Goal: Task Accomplishment & Management: Manage account settings

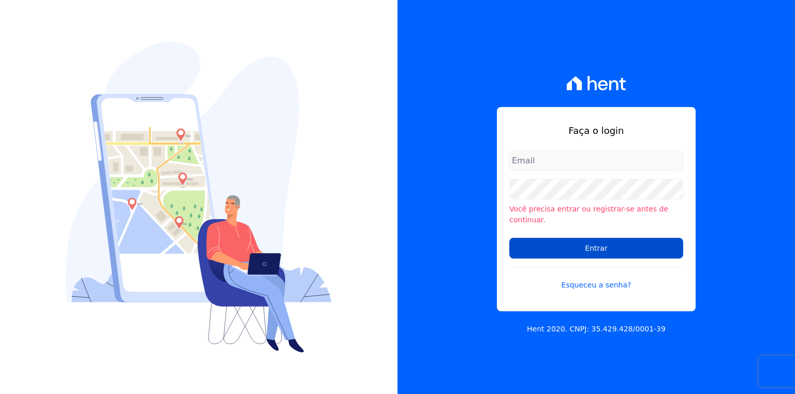
type input "[EMAIL_ADDRESS][PERSON_NAME][DOMAIN_NAME]"
click at [589, 251] on input "Entrar" at bounding box center [596, 248] width 174 height 21
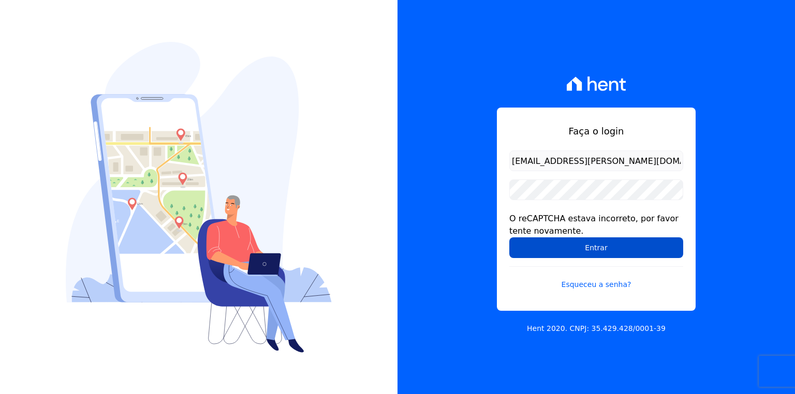
click at [580, 248] on input "Entrar" at bounding box center [596, 248] width 174 height 21
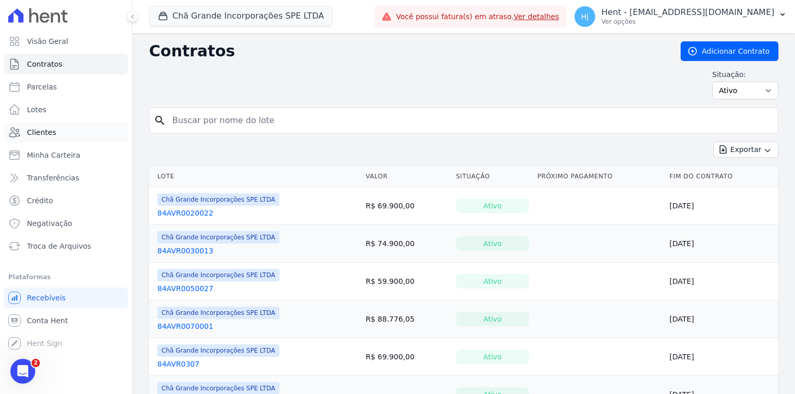
click at [50, 139] on link "Clientes" at bounding box center [66, 132] width 124 height 21
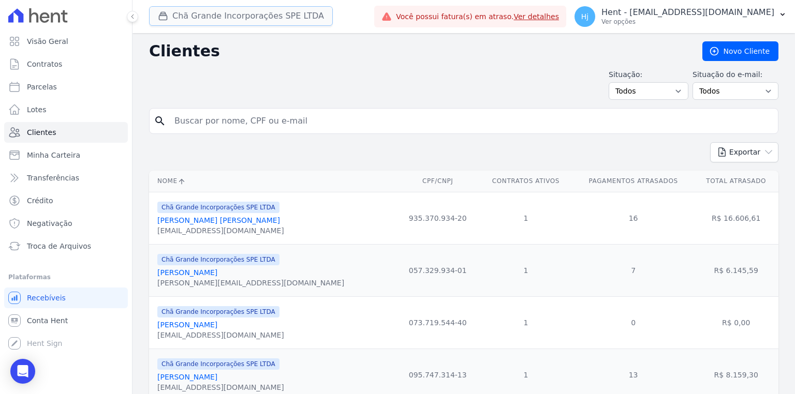
click at [240, 21] on button "Chã Grande Incorporações SPE LTDA" at bounding box center [241, 16] width 184 height 20
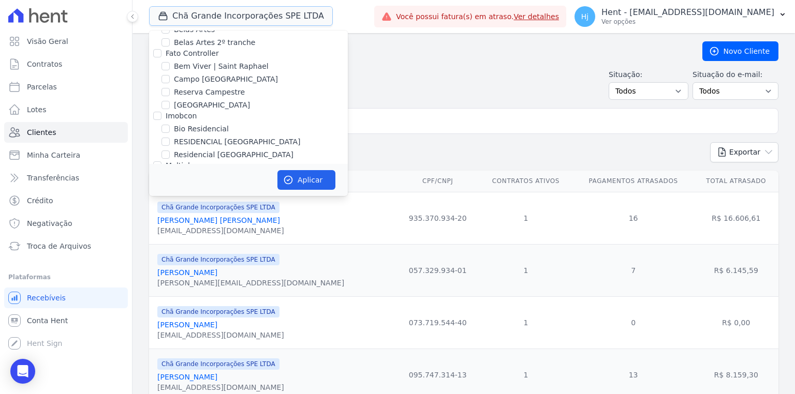
scroll to position [2180, 0]
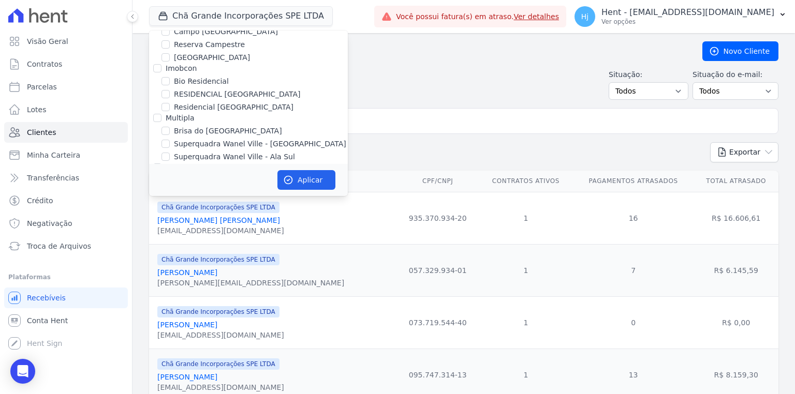
click at [167, 189] on input "Chã Grande Incorporações SPE LTDA" at bounding box center [166, 193] width 8 height 8
checkbox input "false"
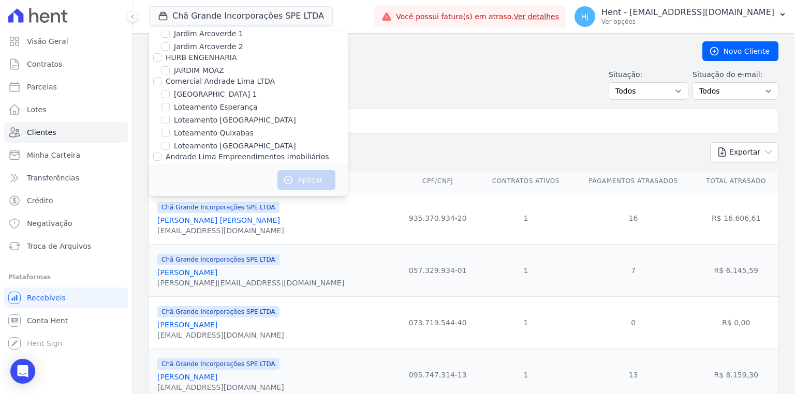
click at [175, 212] on label "JARDINS DE EVORA" at bounding box center [208, 217] width 69 height 11
click at [170, 213] on input "JARDINS DE EVORA" at bounding box center [166, 217] width 8 height 8
checkbox input "true"
click at [304, 182] on button "Aplicar" at bounding box center [306, 180] width 58 height 20
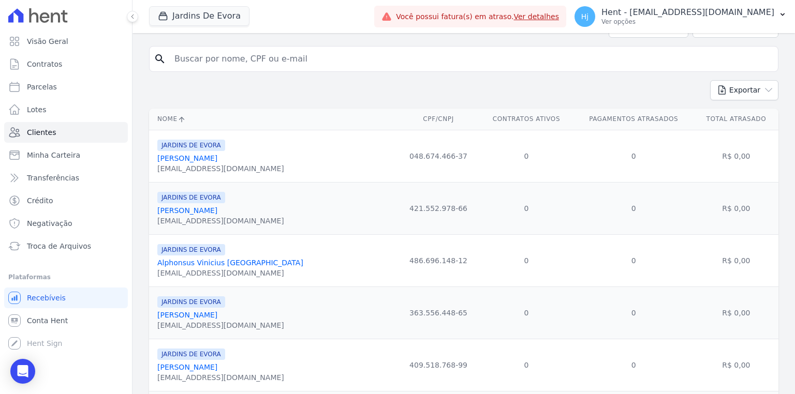
scroll to position [0, 0]
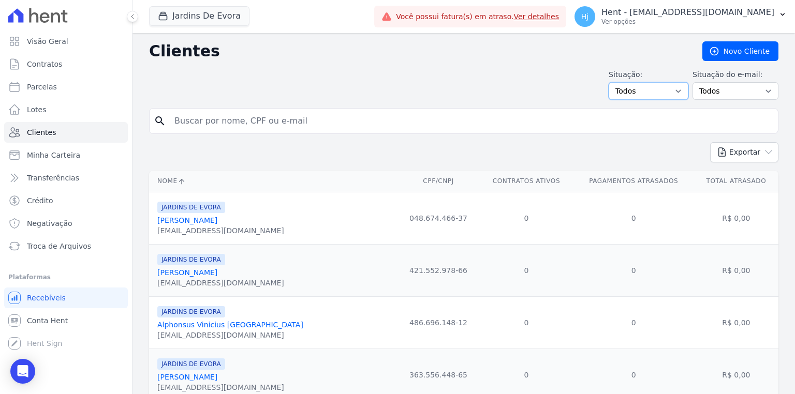
click at [667, 89] on select "Todos Adimplentes Inadimplentes" at bounding box center [649, 91] width 80 height 18
click at [519, 96] on div "Situação: Todos Adimplentes Inadimplentes Situação do e-mail: Todos Confirmado …" at bounding box center [464, 84] width 630 height 31
click at [737, 85] on select "Todos Confirmado Não confirmado" at bounding box center [736, 91] width 86 height 18
click at [417, 112] on input "search" at bounding box center [471, 121] width 606 height 21
click at [176, 218] on link "[PERSON_NAME]" at bounding box center [187, 220] width 60 height 8
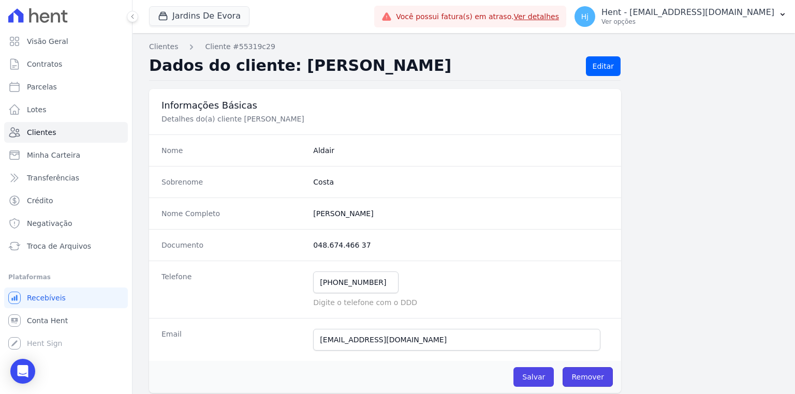
drag, startPoint x: 592, startPoint y: 379, endPoint x: 480, endPoint y: 358, distance: 114.2
click at [592, 379] on link "Remover" at bounding box center [588, 378] width 50 height 20
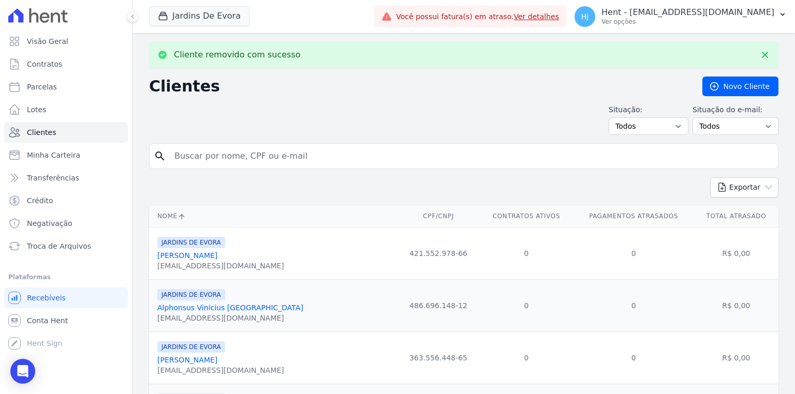
click at [214, 255] on link "[PERSON_NAME]" at bounding box center [187, 256] width 60 height 8
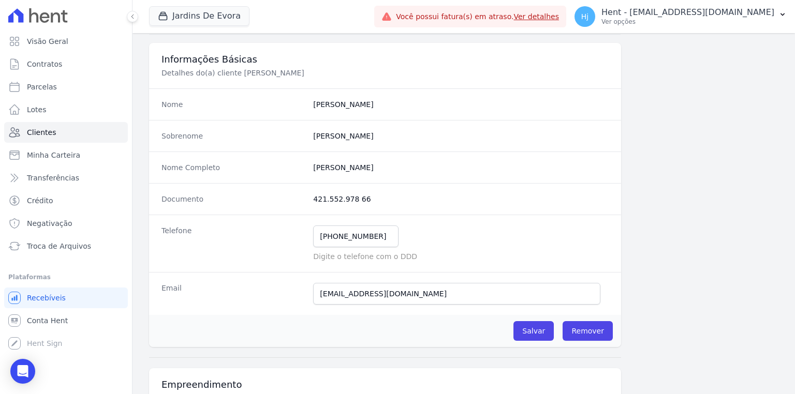
scroll to position [124, 0]
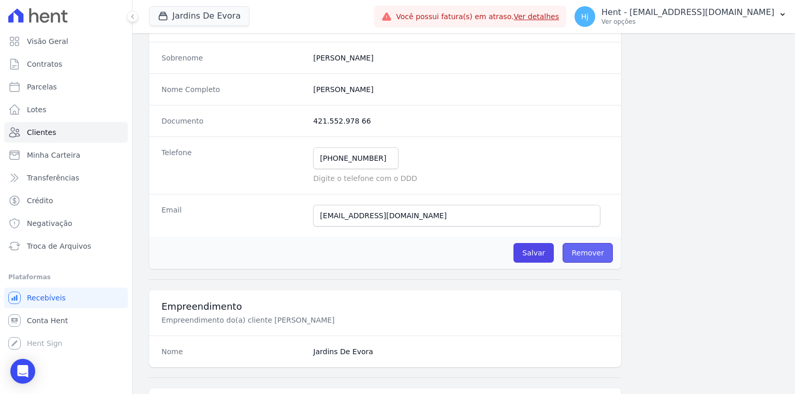
click at [591, 251] on link "Remover" at bounding box center [588, 253] width 50 height 20
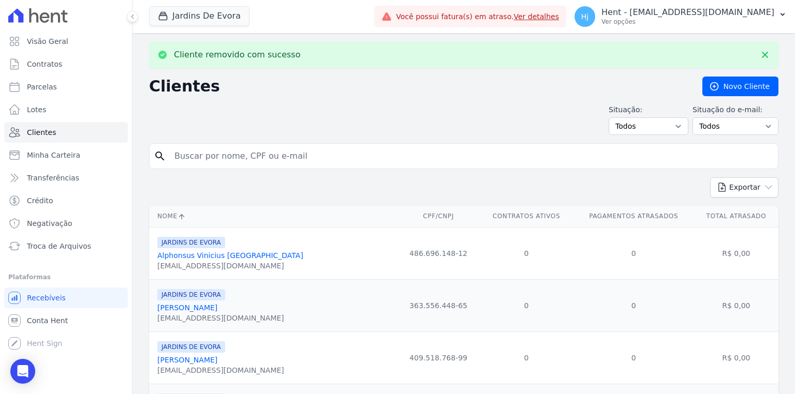
click at [203, 257] on link "Alphonsus Vinicius [GEOGRAPHIC_DATA]" at bounding box center [230, 256] width 146 height 8
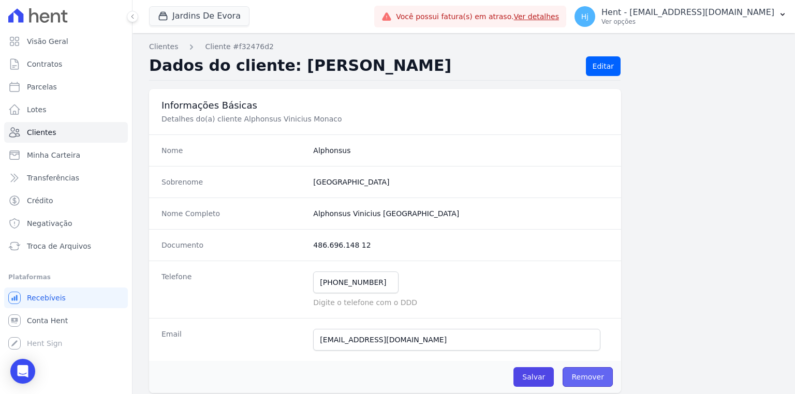
click at [591, 377] on link "Remover" at bounding box center [588, 378] width 50 height 20
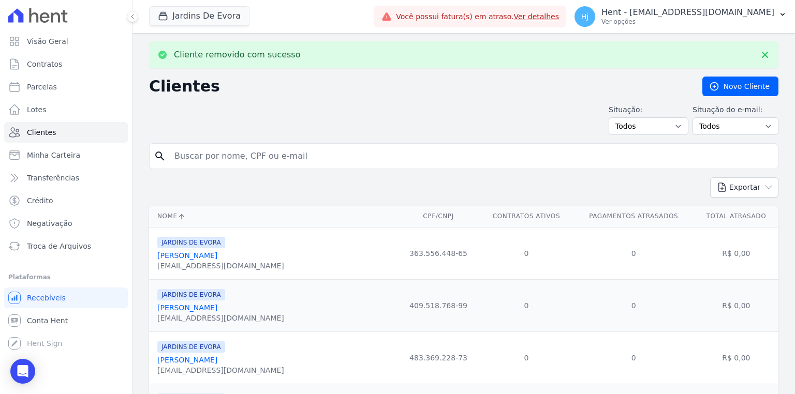
click at [192, 260] on link "[PERSON_NAME]" at bounding box center [187, 256] width 60 height 8
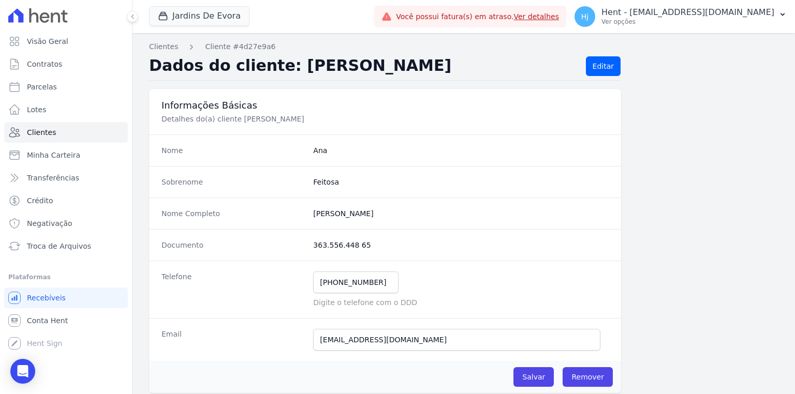
scroll to position [83, 0]
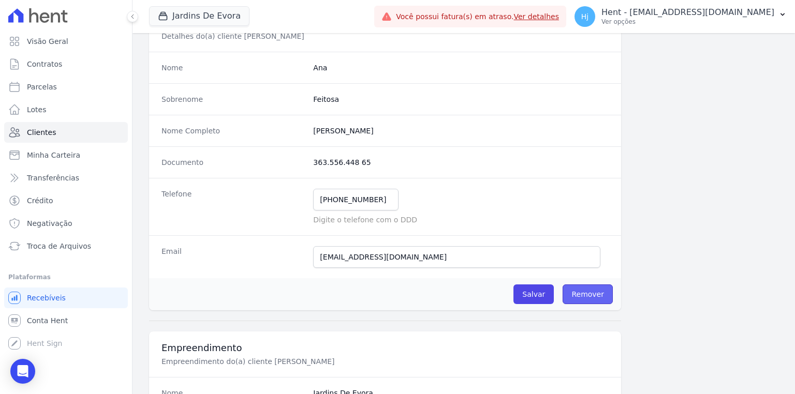
click at [582, 298] on link "Remover" at bounding box center [588, 295] width 50 height 20
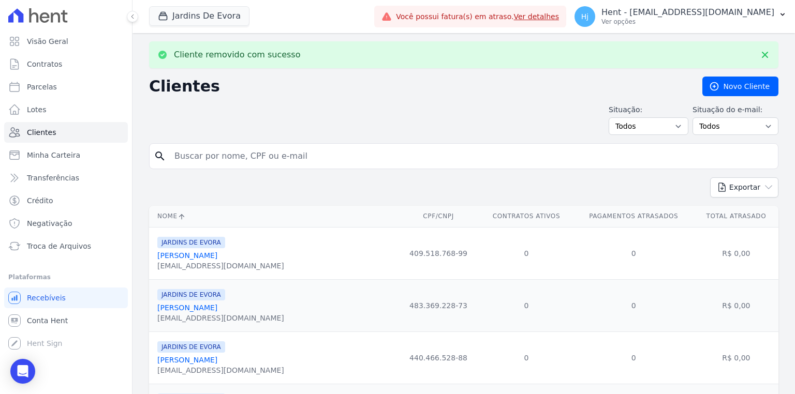
click at [186, 260] on link "[PERSON_NAME]" at bounding box center [187, 256] width 60 height 8
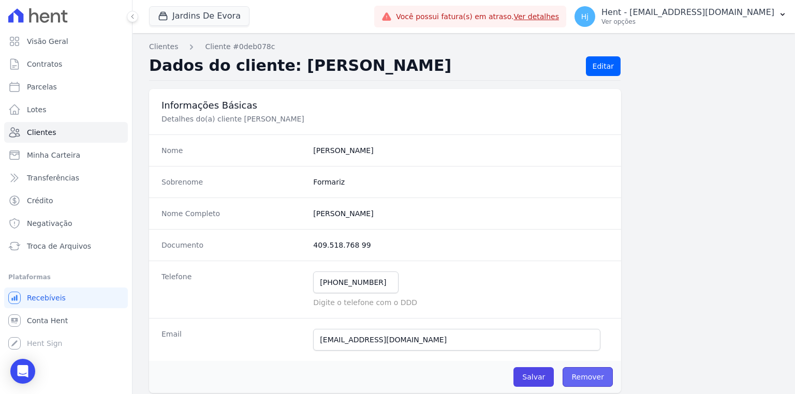
click at [593, 374] on link "Remover" at bounding box center [588, 378] width 50 height 20
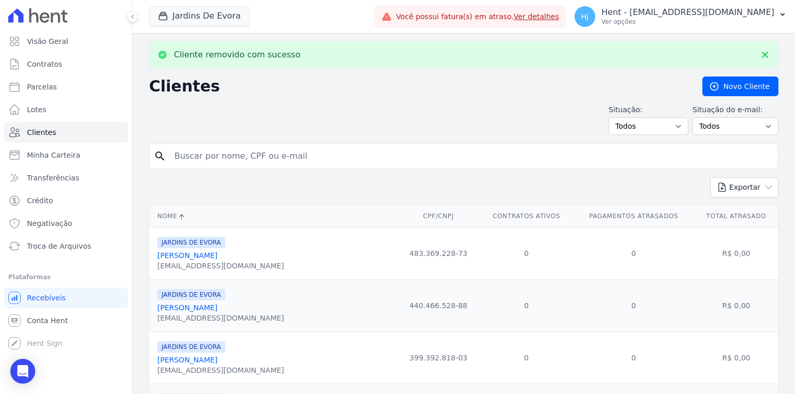
click at [202, 257] on link "[PERSON_NAME]" at bounding box center [187, 256] width 60 height 8
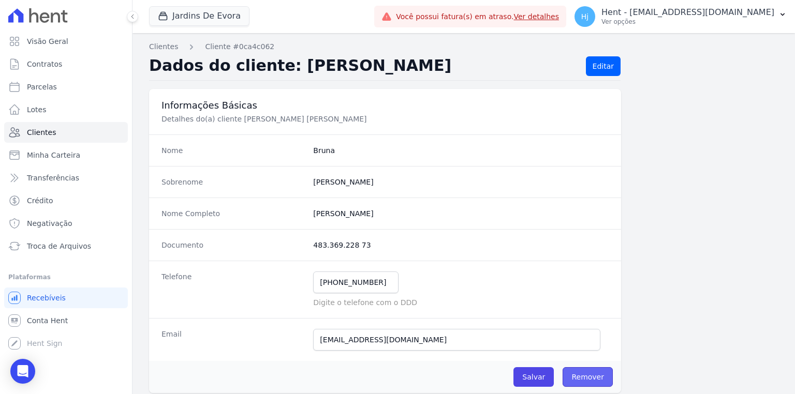
click at [596, 377] on link "Remover" at bounding box center [588, 378] width 50 height 20
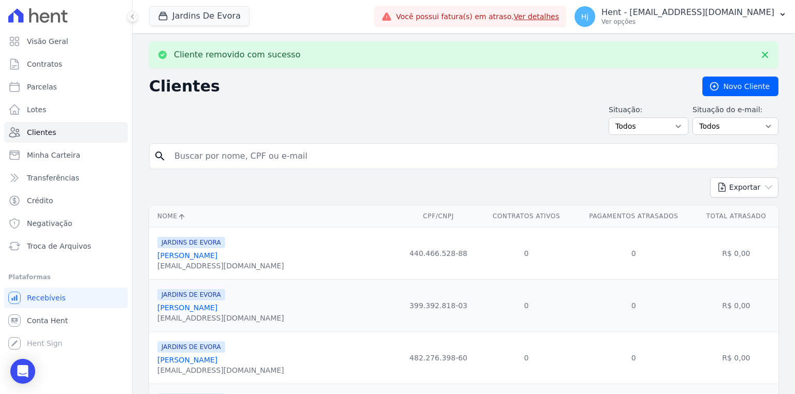
click at [217, 259] on link "[PERSON_NAME]" at bounding box center [187, 256] width 60 height 8
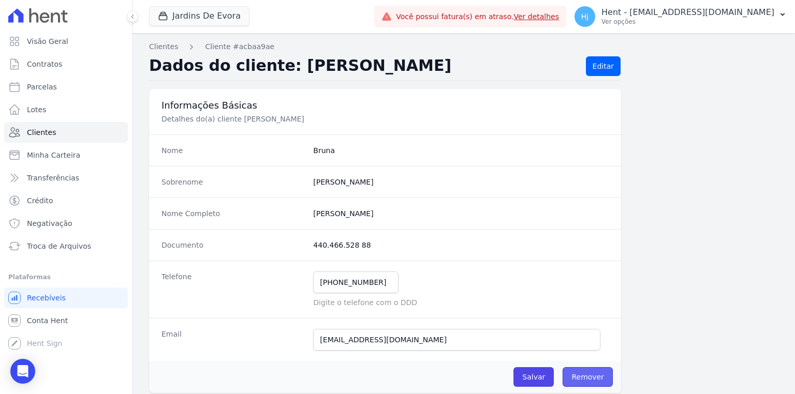
click at [578, 373] on link "Remover" at bounding box center [588, 378] width 50 height 20
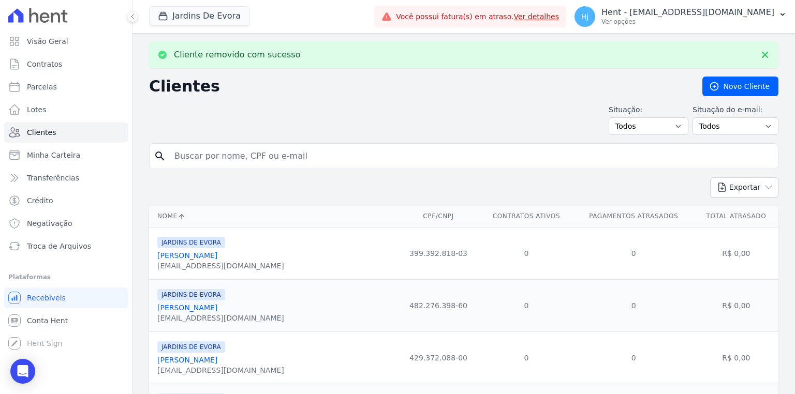
click at [212, 257] on link "[PERSON_NAME]" at bounding box center [187, 256] width 60 height 8
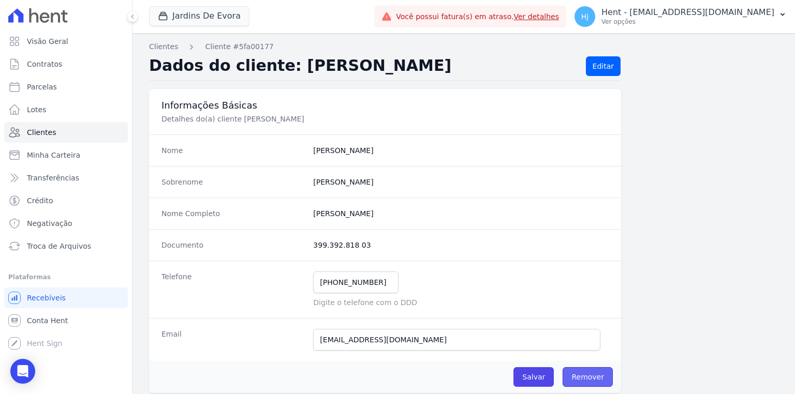
click at [590, 376] on link "Remover" at bounding box center [588, 378] width 50 height 20
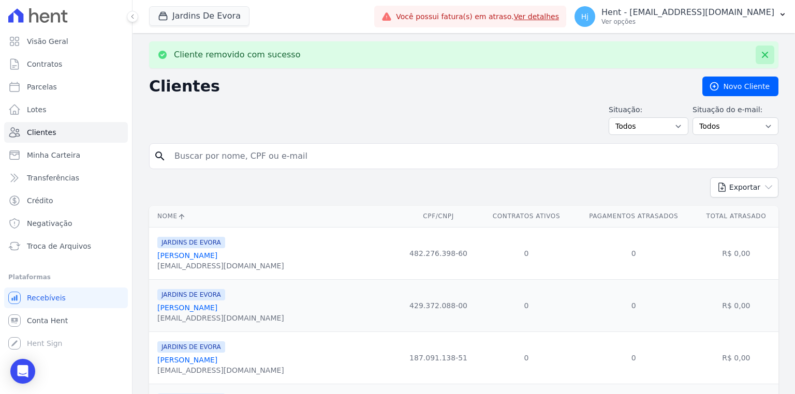
click at [760, 60] on button at bounding box center [765, 55] width 19 height 19
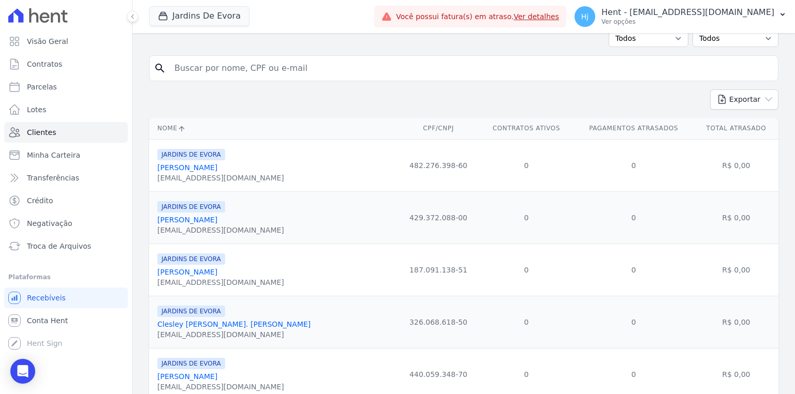
scroll to position [124, 0]
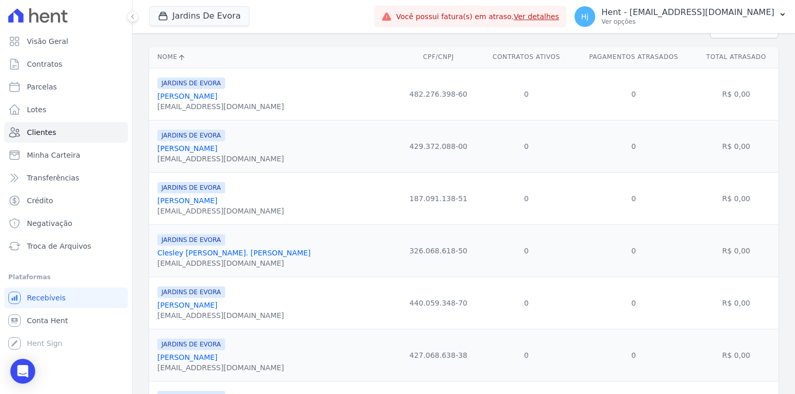
click at [207, 97] on link "[PERSON_NAME]" at bounding box center [187, 96] width 60 height 8
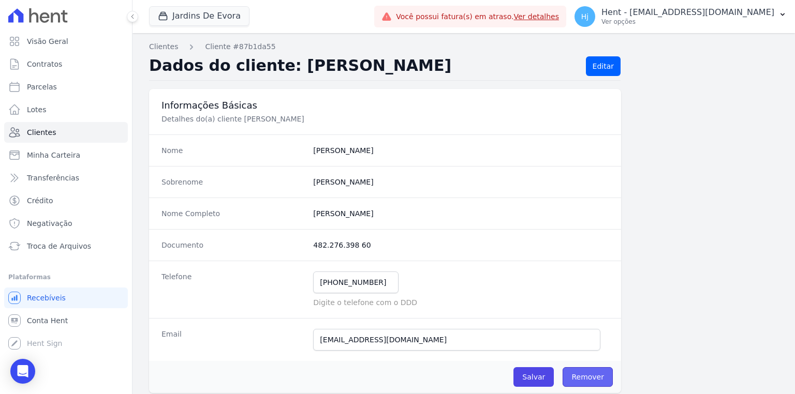
click at [588, 378] on link "Remover" at bounding box center [588, 378] width 50 height 20
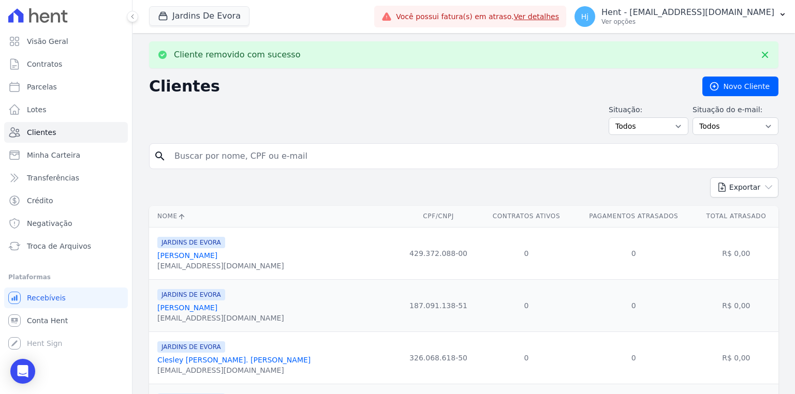
click at [195, 257] on link "[PERSON_NAME]" at bounding box center [187, 256] width 60 height 8
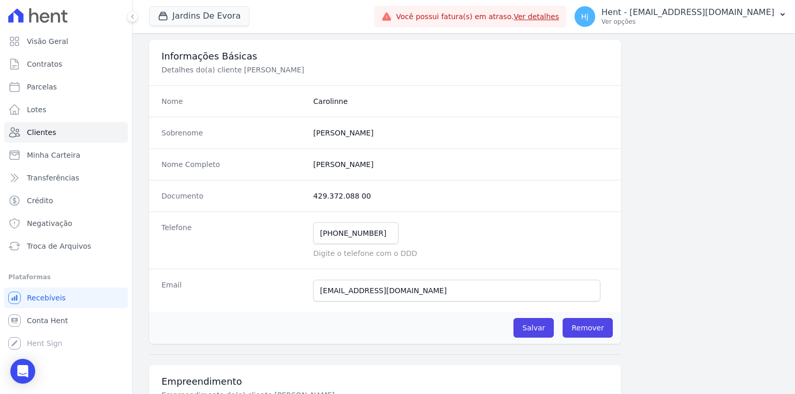
scroll to position [124, 0]
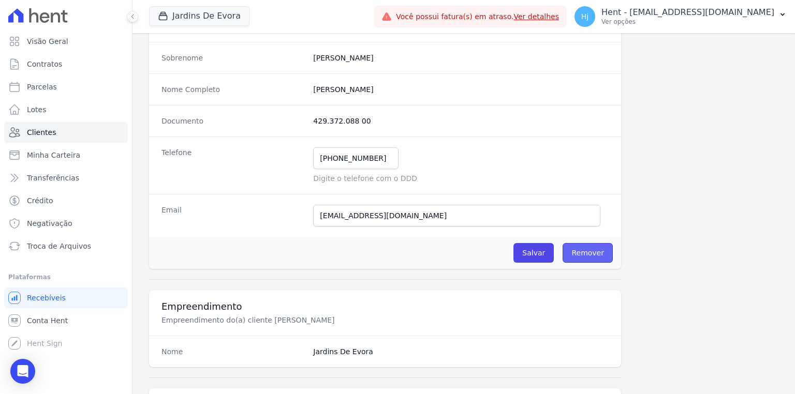
click at [581, 259] on link "Remover" at bounding box center [588, 253] width 50 height 20
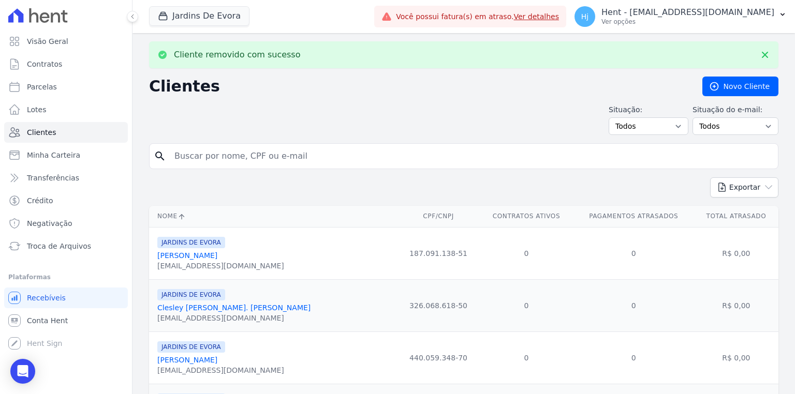
click at [166, 258] on link "[PERSON_NAME]" at bounding box center [187, 256] width 60 height 8
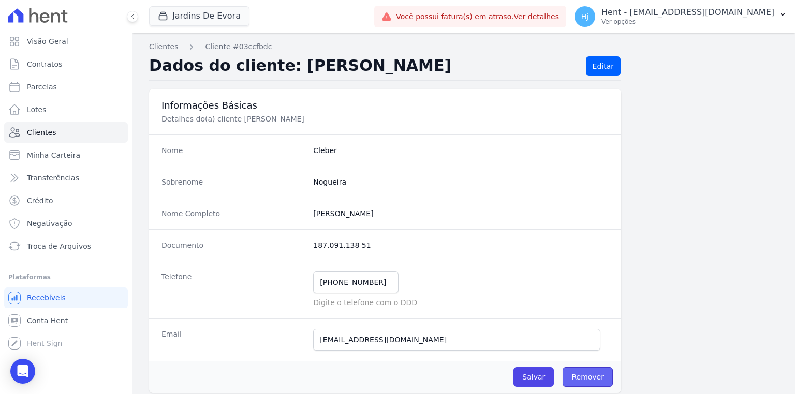
click at [595, 369] on link "Remover" at bounding box center [588, 378] width 50 height 20
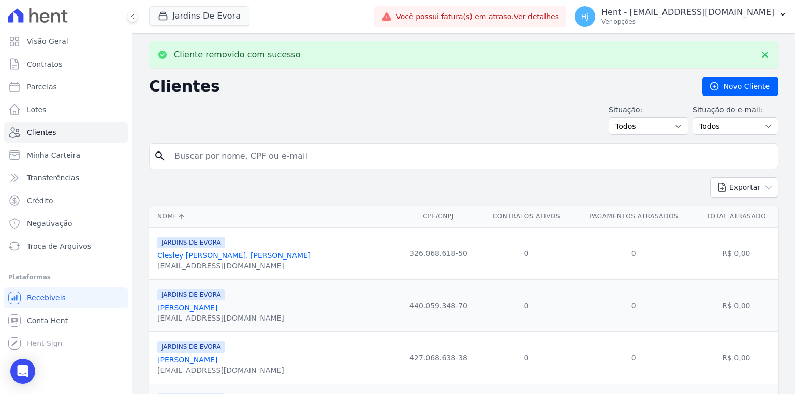
click at [232, 255] on link "Clesley [PERSON_NAME]. [PERSON_NAME]" at bounding box center [233, 256] width 153 height 8
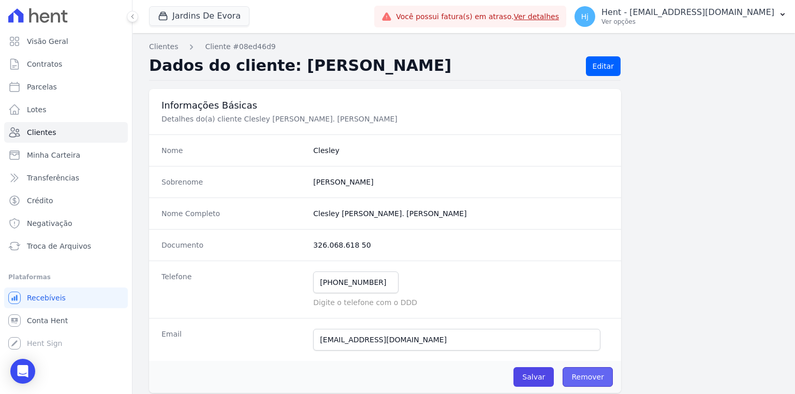
click at [581, 374] on link "Remover" at bounding box center [588, 378] width 50 height 20
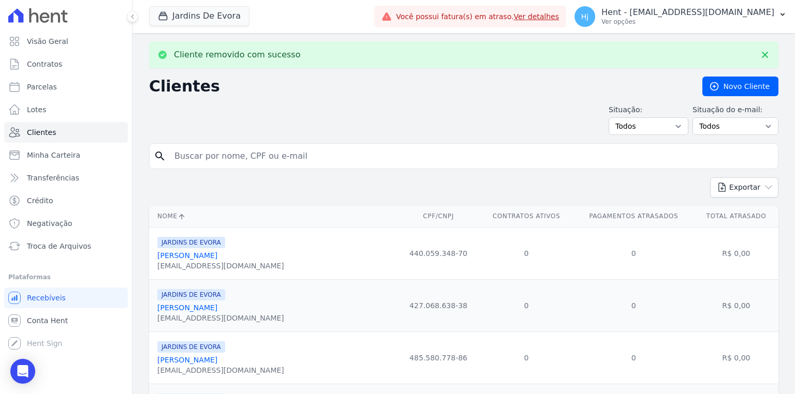
click at [180, 260] on link "[PERSON_NAME]" at bounding box center [187, 256] width 60 height 8
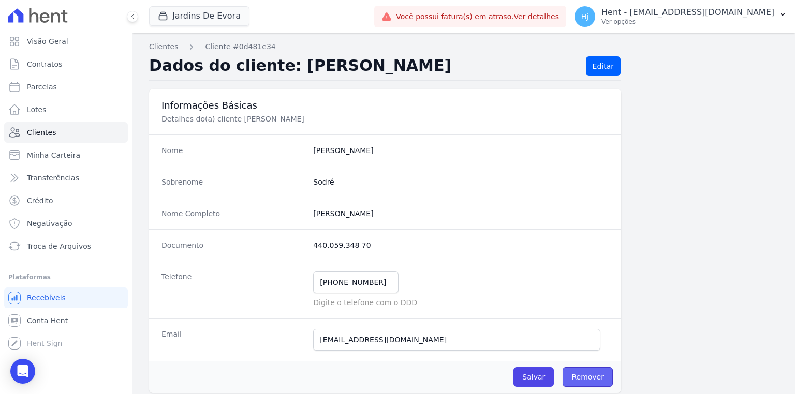
click at [574, 368] on link "Remover" at bounding box center [588, 378] width 50 height 20
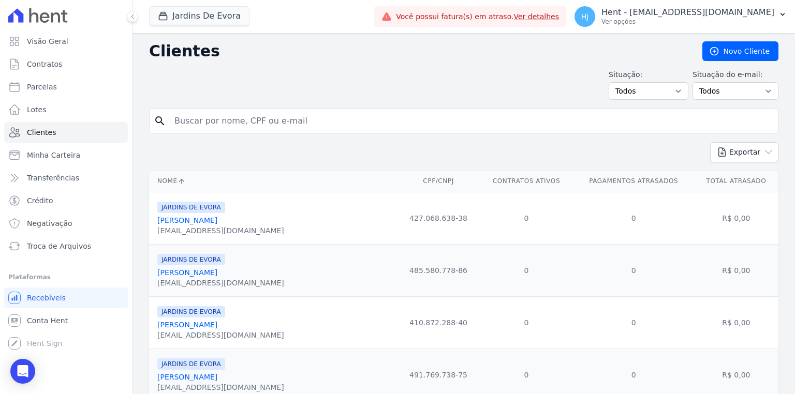
click at [198, 218] on link "[PERSON_NAME]" at bounding box center [187, 220] width 60 height 8
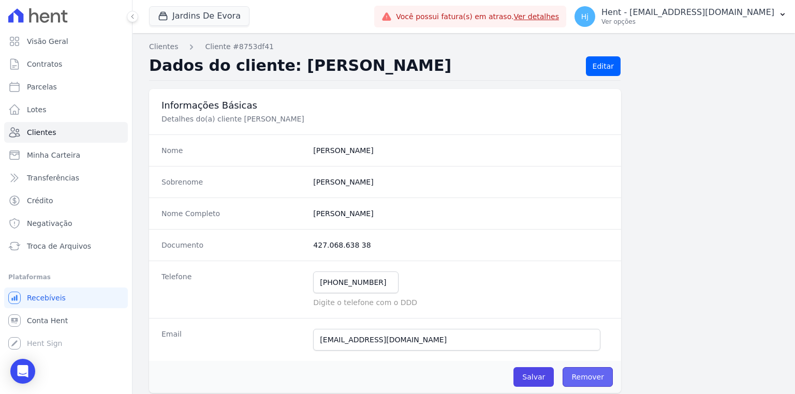
click at [586, 382] on link "Remover" at bounding box center [588, 378] width 50 height 20
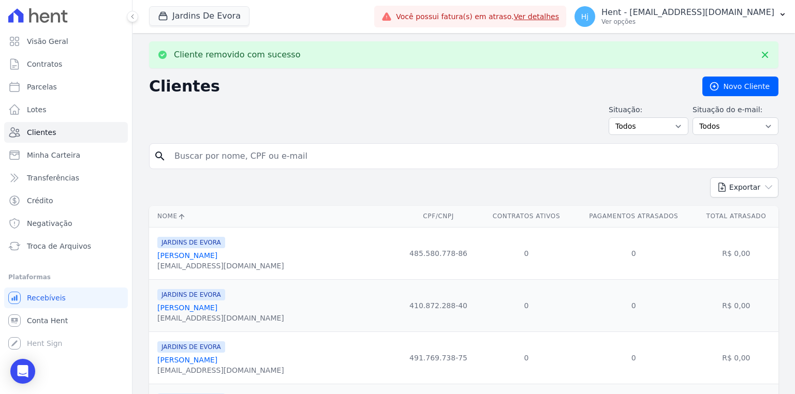
click at [217, 257] on link "[PERSON_NAME]" at bounding box center [187, 256] width 60 height 8
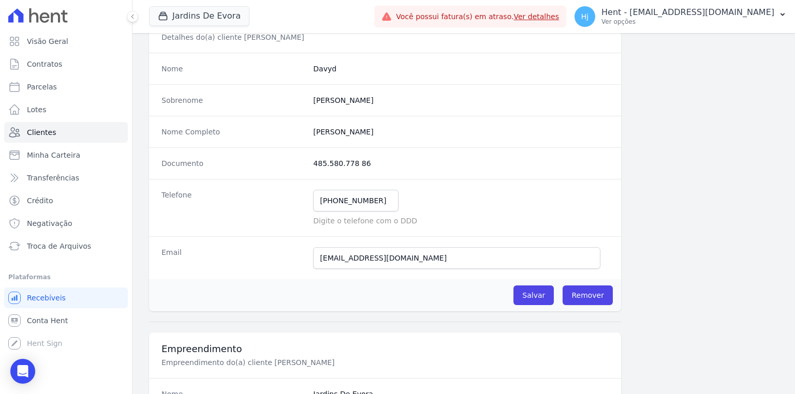
scroll to position [83, 0]
click at [586, 298] on link "Remover" at bounding box center [588, 295] width 50 height 20
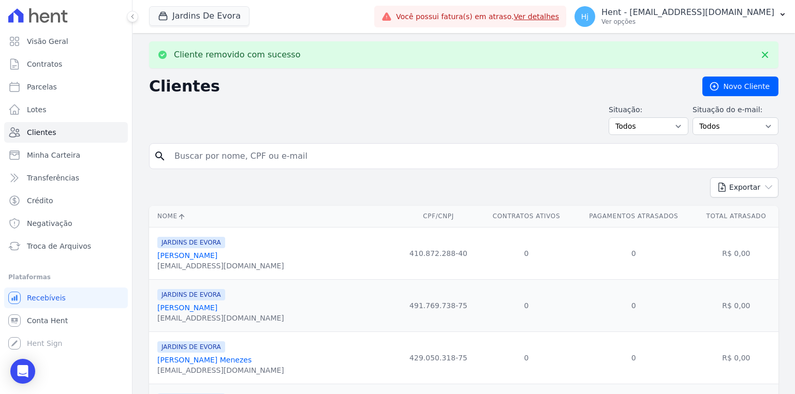
click at [201, 262] on div "[EMAIL_ADDRESS][DOMAIN_NAME]" at bounding box center [220, 266] width 127 height 10
click at [207, 257] on link "[PERSON_NAME]" at bounding box center [187, 256] width 60 height 8
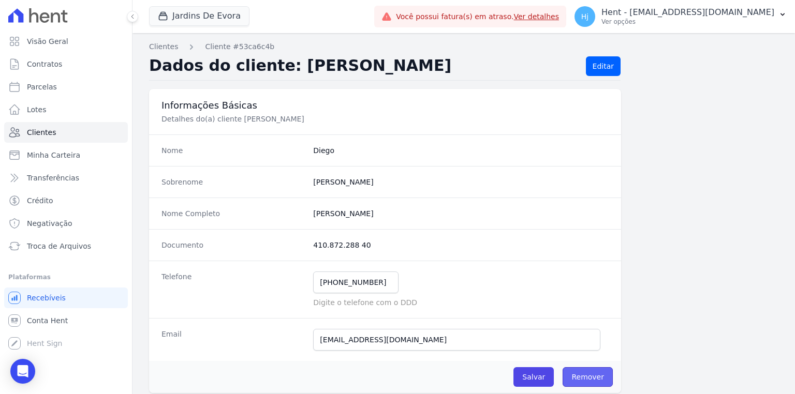
click at [588, 382] on link "Remover" at bounding box center [588, 378] width 50 height 20
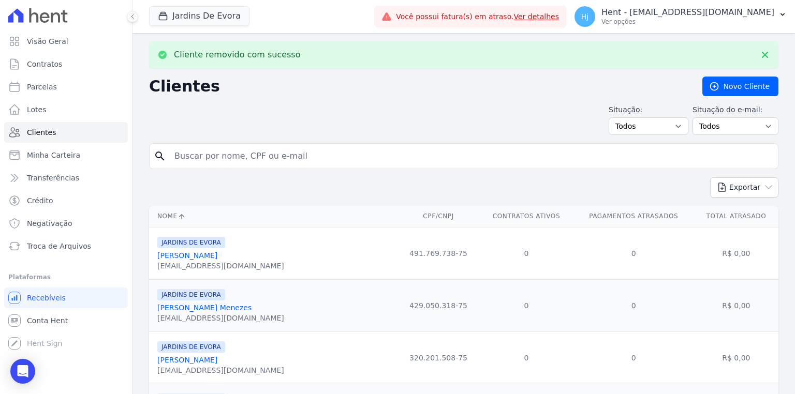
click at [217, 257] on link "[PERSON_NAME]" at bounding box center [187, 256] width 60 height 8
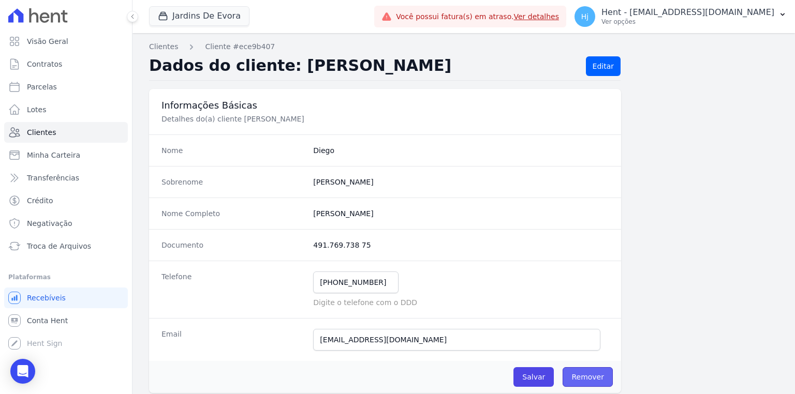
click at [587, 373] on link "Remover" at bounding box center [588, 378] width 50 height 20
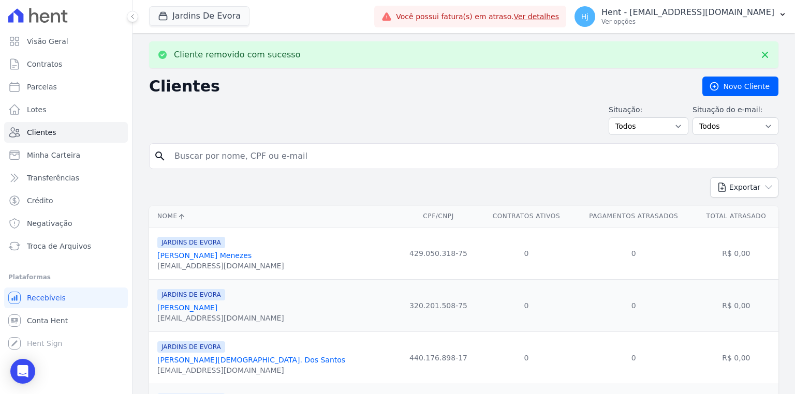
click at [201, 258] on link "[PERSON_NAME] Menezes" at bounding box center [204, 256] width 94 height 8
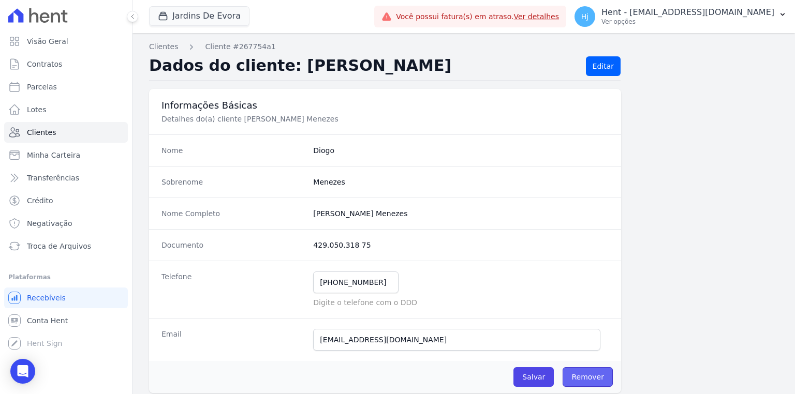
click at [601, 377] on link "Remover" at bounding box center [588, 378] width 50 height 20
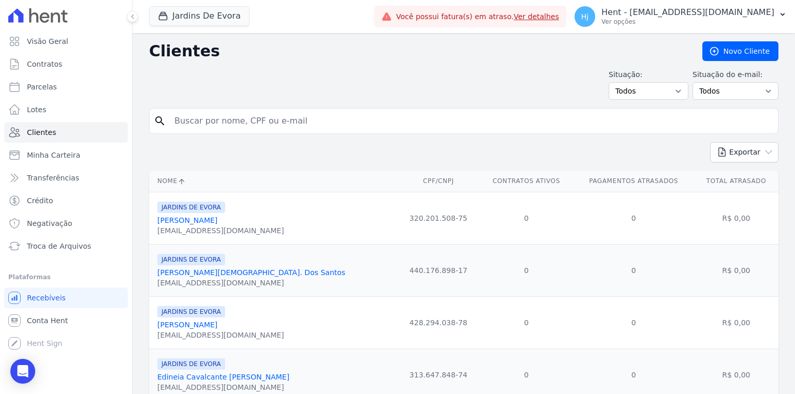
click at [190, 220] on link "[PERSON_NAME]" at bounding box center [187, 220] width 60 height 8
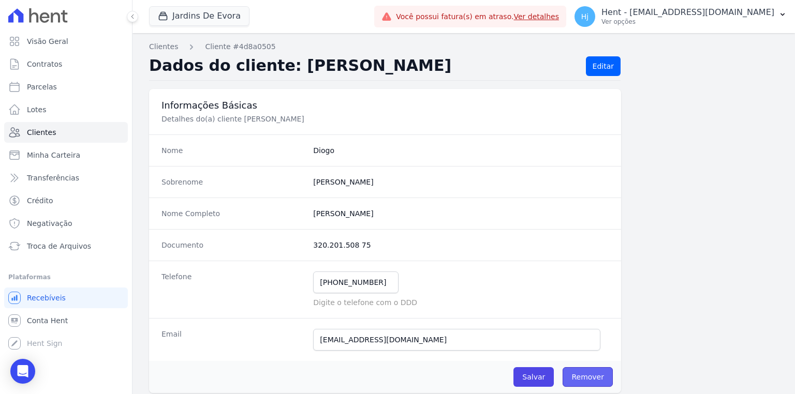
click at [604, 382] on link "Remover" at bounding box center [588, 378] width 50 height 20
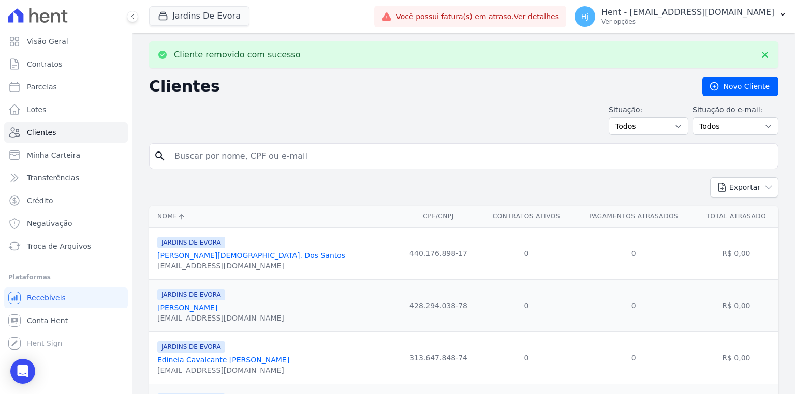
click at [182, 252] on link "[PERSON_NAME][DEMOGRAPHIC_DATA]. Dos Santos" at bounding box center [251, 256] width 188 height 8
click at [187, 259] on link "[PERSON_NAME][DEMOGRAPHIC_DATA]. Dos Santos" at bounding box center [251, 256] width 188 height 8
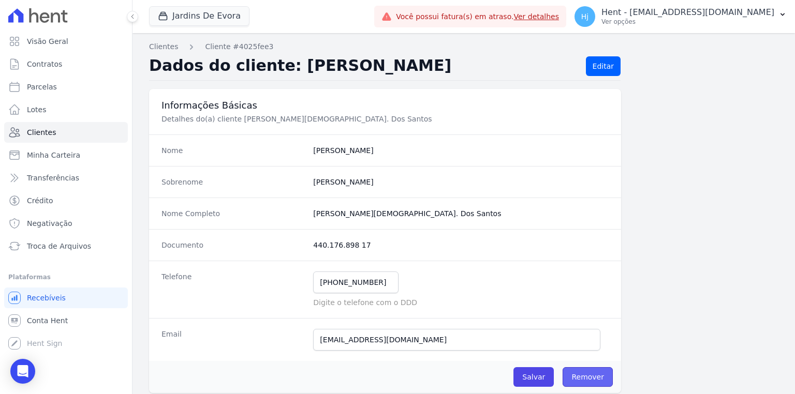
click at [566, 372] on link "Remover" at bounding box center [588, 378] width 50 height 20
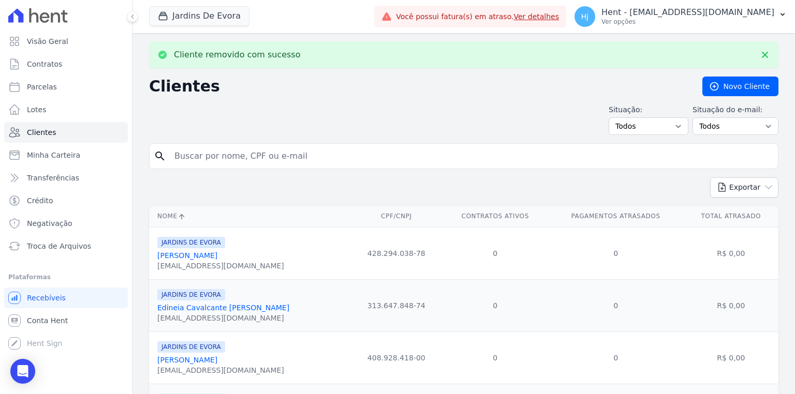
click at [195, 259] on link "[PERSON_NAME]" at bounding box center [187, 256] width 60 height 8
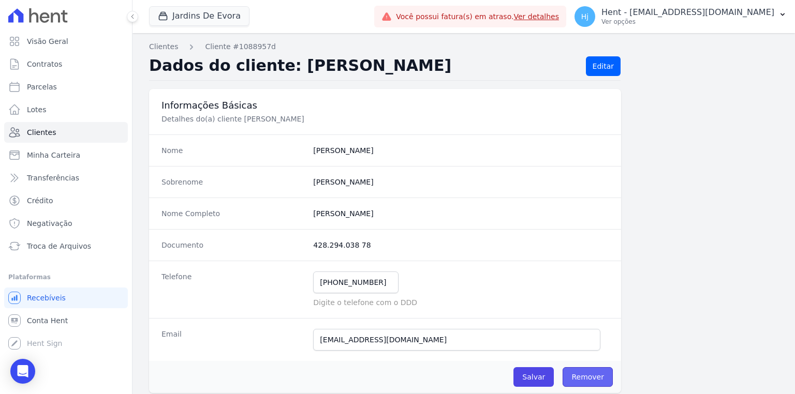
click at [586, 374] on link "Remover" at bounding box center [588, 378] width 50 height 20
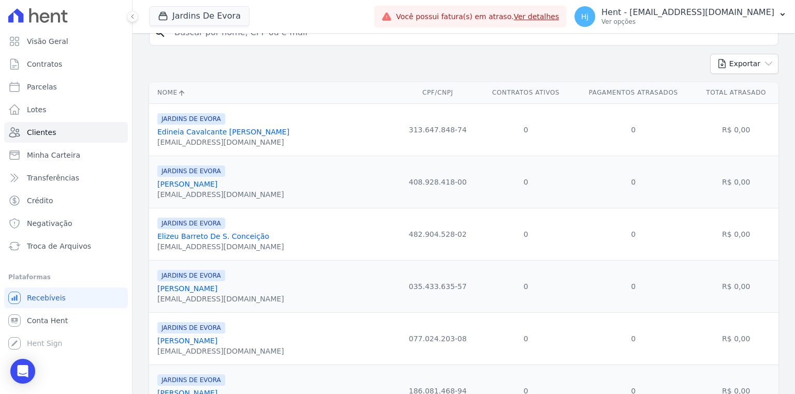
scroll to position [124, 0]
click at [205, 131] on link "Edineia Cavalcante [PERSON_NAME]" at bounding box center [223, 131] width 132 height 8
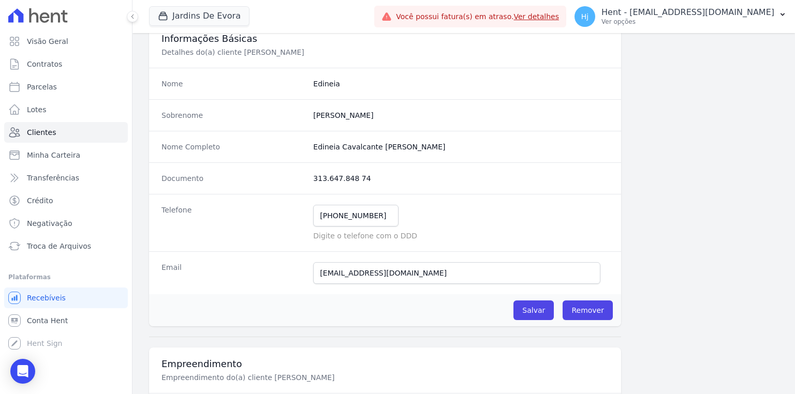
scroll to position [83, 0]
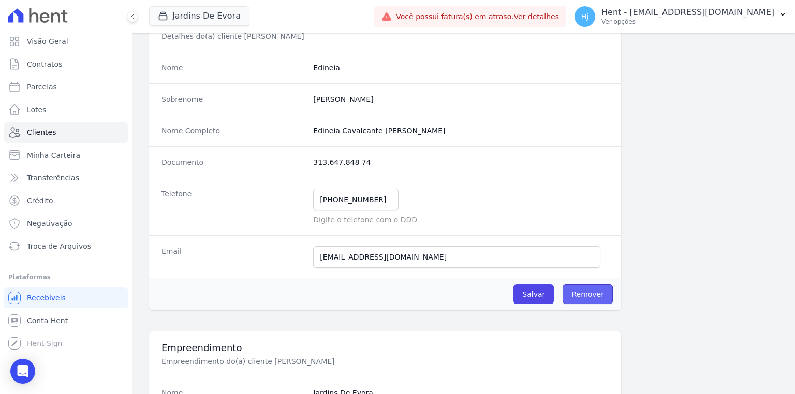
click at [586, 293] on link "Remover" at bounding box center [588, 295] width 50 height 20
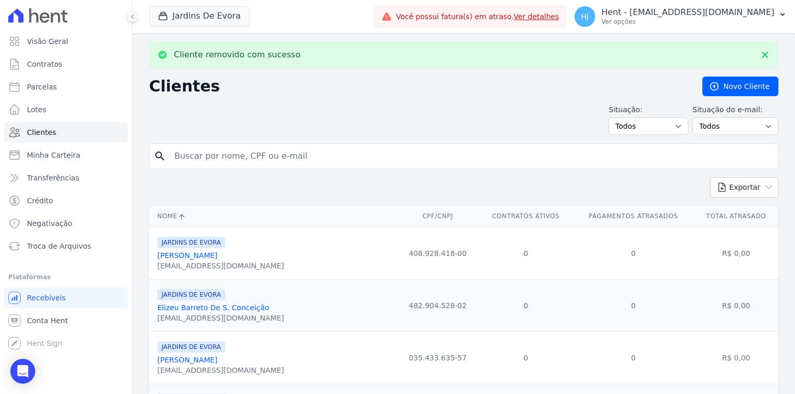
click at [201, 257] on link "[PERSON_NAME]" at bounding box center [187, 256] width 60 height 8
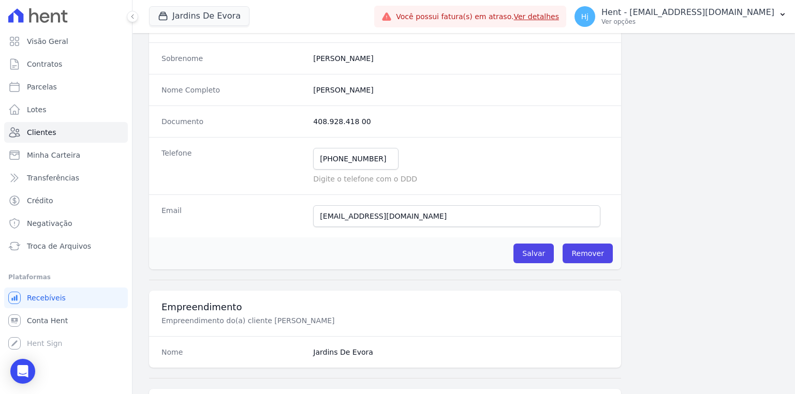
scroll to position [124, 0]
click at [587, 253] on link "Remover" at bounding box center [588, 253] width 50 height 20
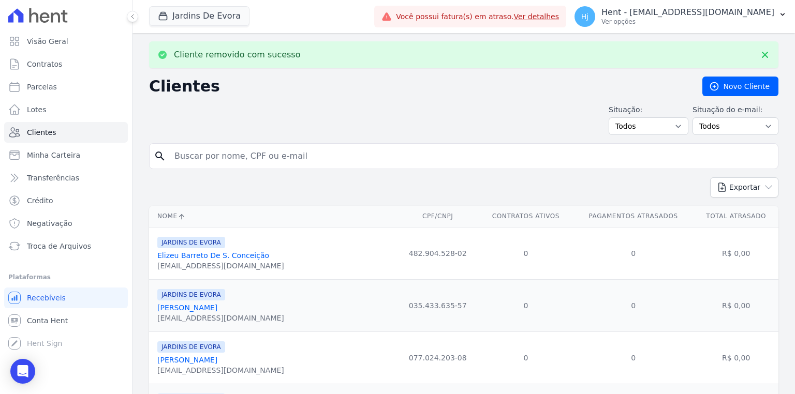
click at [184, 258] on link "Elizeu Barreto De S. Conceição" at bounding box center [213, 256] width 112 height 8
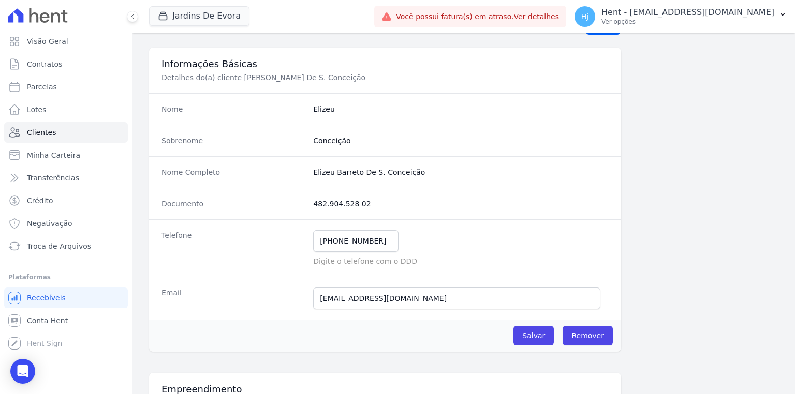
scroll to position [166, 0]
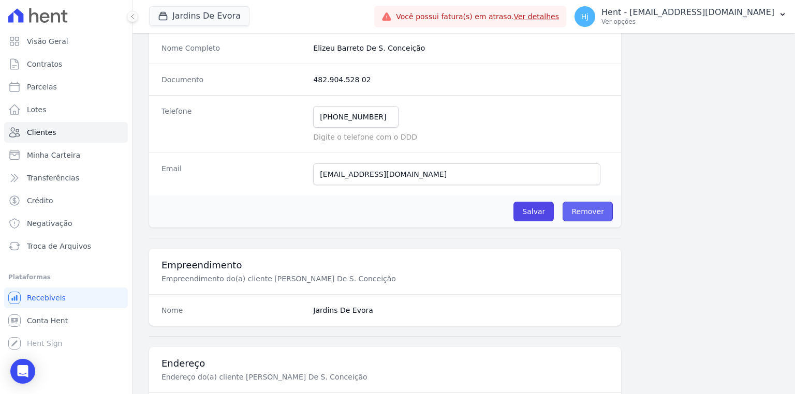
click at [589, 213] on link "Remover" at bounding box center [588, 212] width 50 height 20
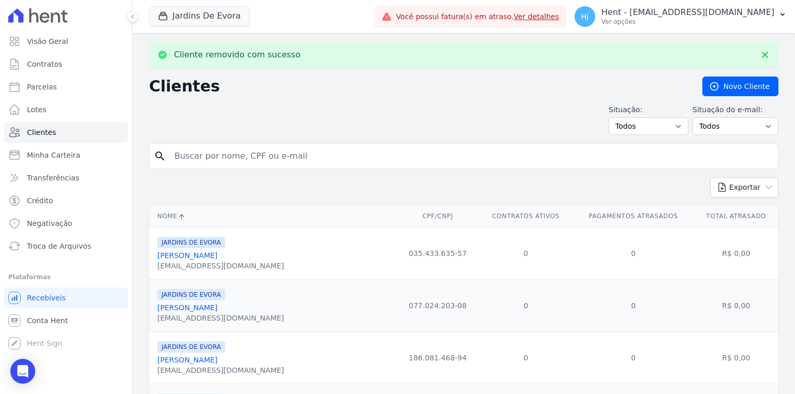
click at [198, 256] on link "[PERSON_NAME]" at bounding box center [187, 256] width 60 height 8
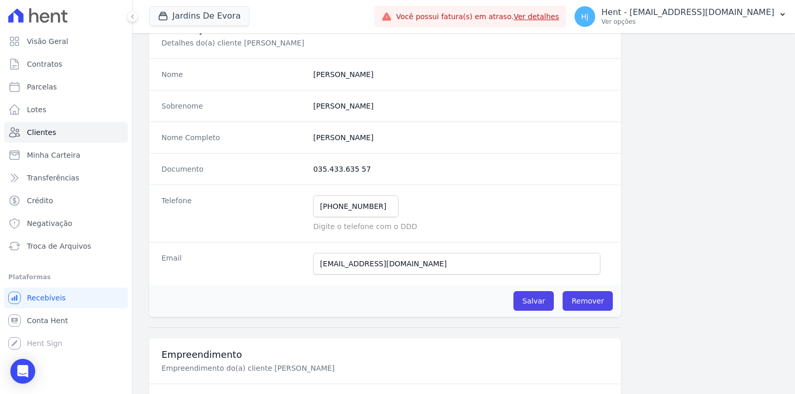
scroll to position [166, 0]
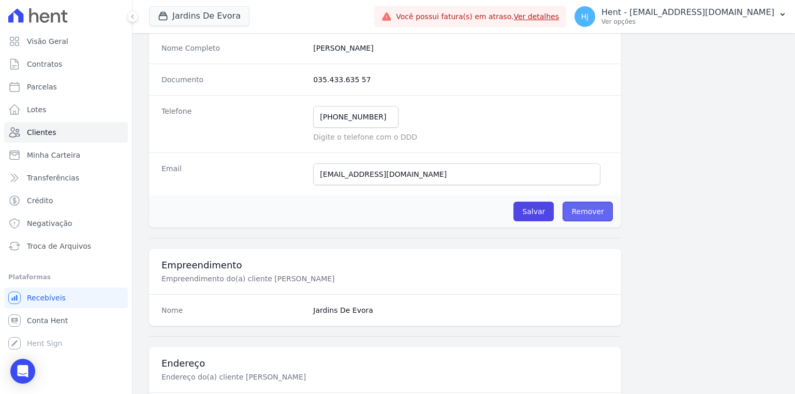
click at [583, 211] on link "Remover" at bounding box center [588, 212] width 50 height 20
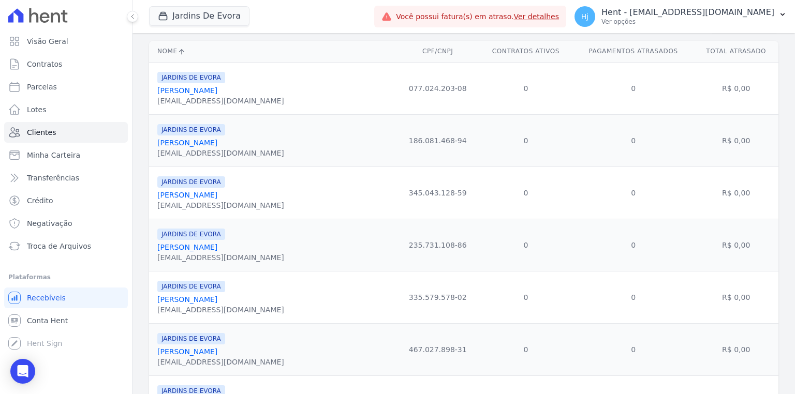
scroll to position [166, 0]
click at [193, 93] on link "[PERSON_NAME]" at bounding box center [187, 90] width 60 height 8
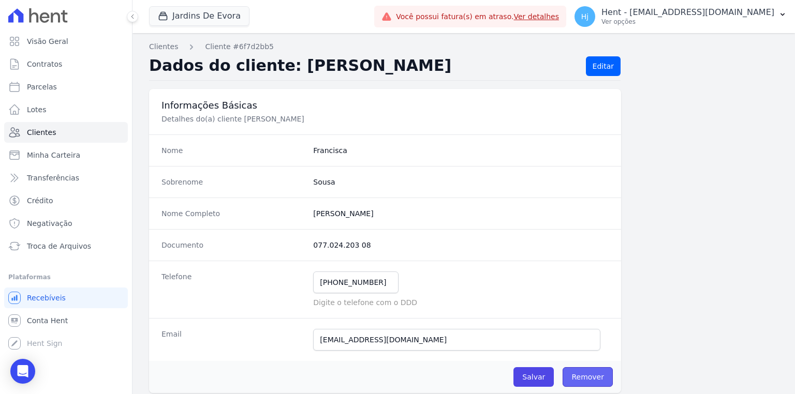
click at [597, 375] on link "Remover" at bounding box center [588, 378] width 50 height 20
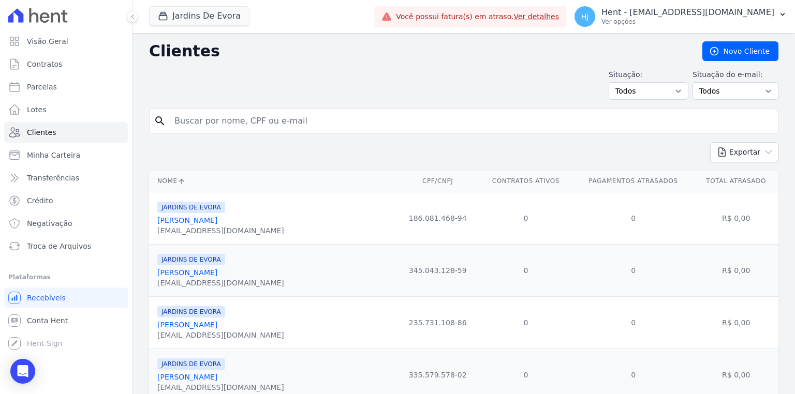
click at [206, 223] on link "[PERSON_NAME]" at bounding box center [187, 220] width 60 height 8
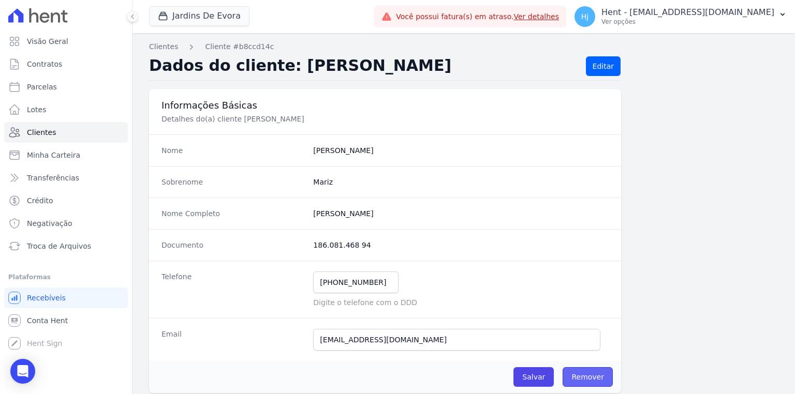
click at [586, 376] on link "Remover" at bounding box center [588, 378] width 50 height 20
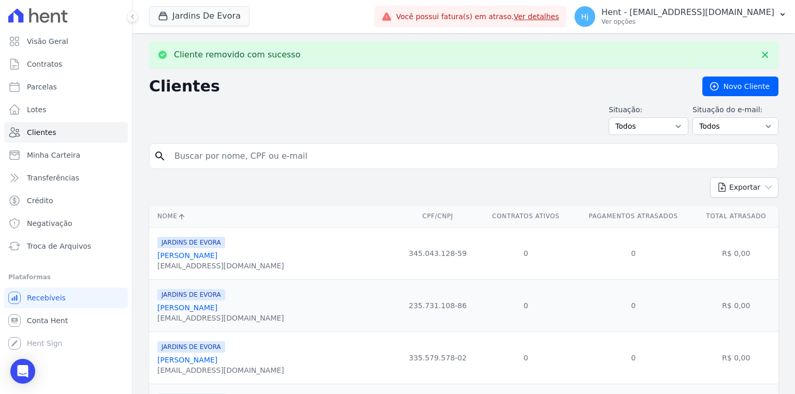
click at [217, 255] on link "[PERSON_NAME]" at bounding box center [187, 256] width 60 height 8
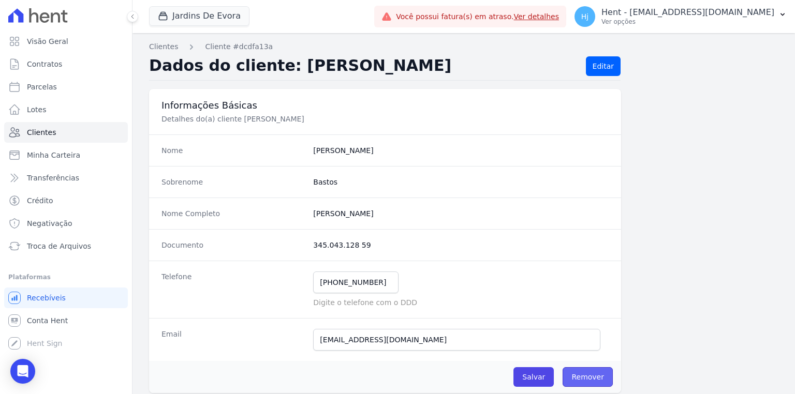
click at [592, 372] on link "Remover" at bounding box center [588, 378] width 50 height 20
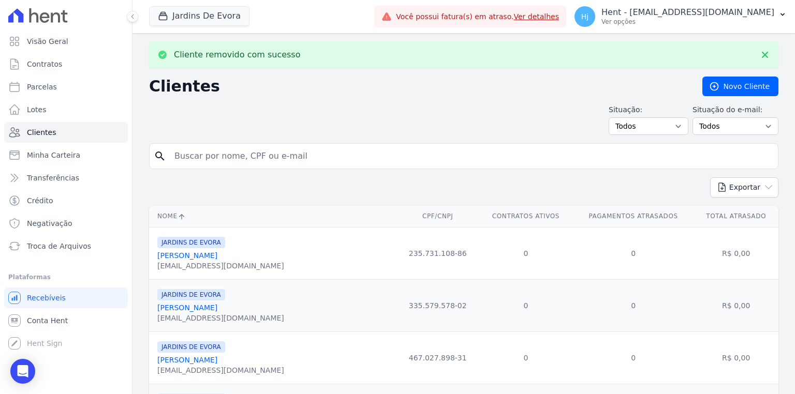
click at [217, 257] on link "[PERSON_NAME]" at bounding box center [187, 256] width 60 height 8
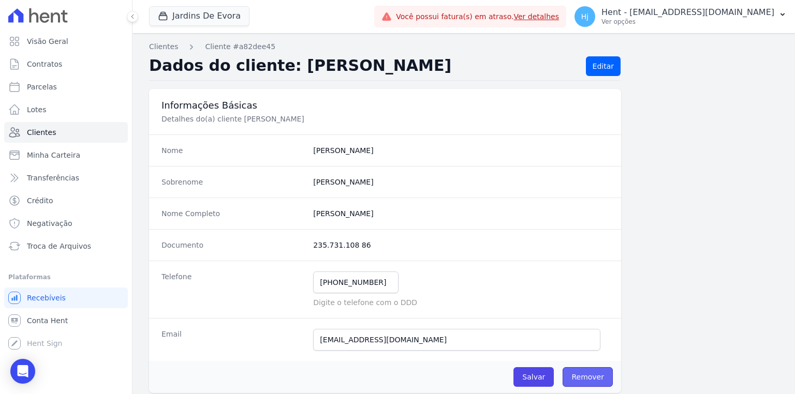
click at [588, 374] on link "Remover" at bounding box center [588, 378] width 50 height 20
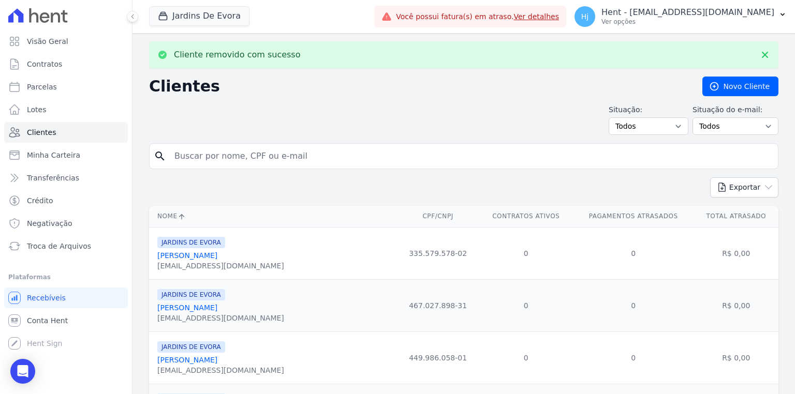
click at [230, 261] on div "[EMAIL_ADDRESS][DOMAIN_NAME]" at bounding box center [220, 266] width 127 height 10
click at [217, 259] on link "[PERSON_NAME]" at bounding box center [187, 256] width 60 height 8
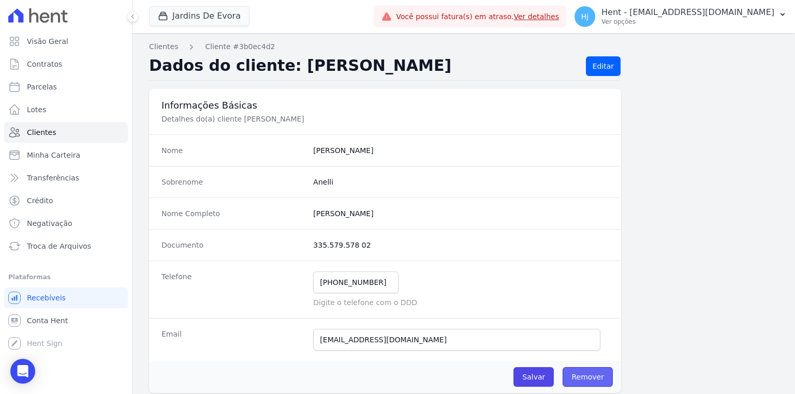
click at [579, 379] on link "Remover" at bounding box center [588, 378] width 50 height 20
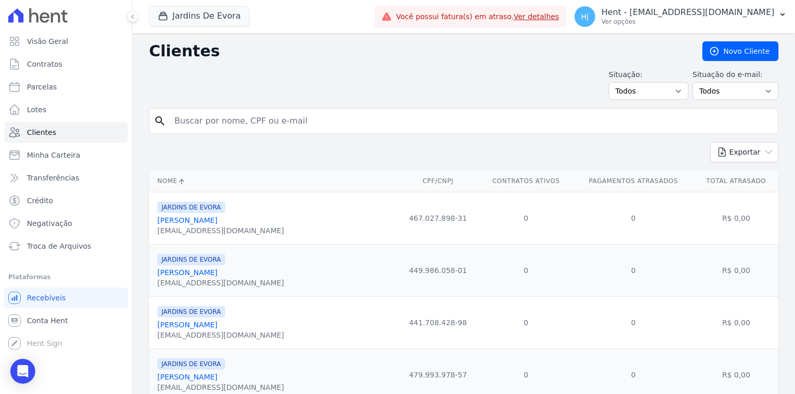
click at [171, 219] on link "[PERSON_NAME]" at bounding box center [187, 220] width 60 height 8
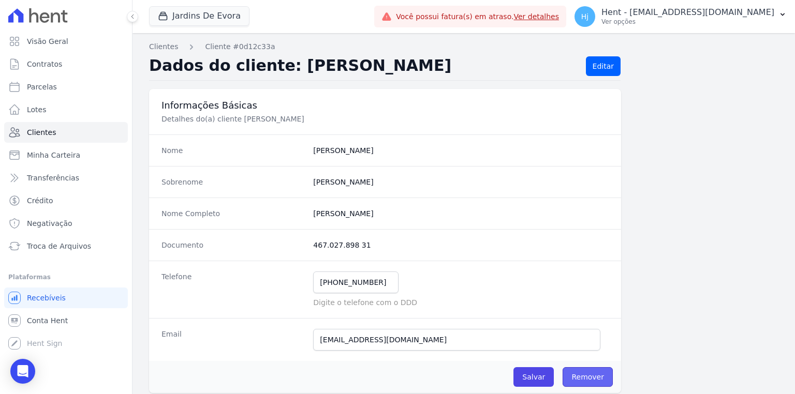
click at [602, 368] on link "Remover" at bounding box center [588, 378] width 50 height 20
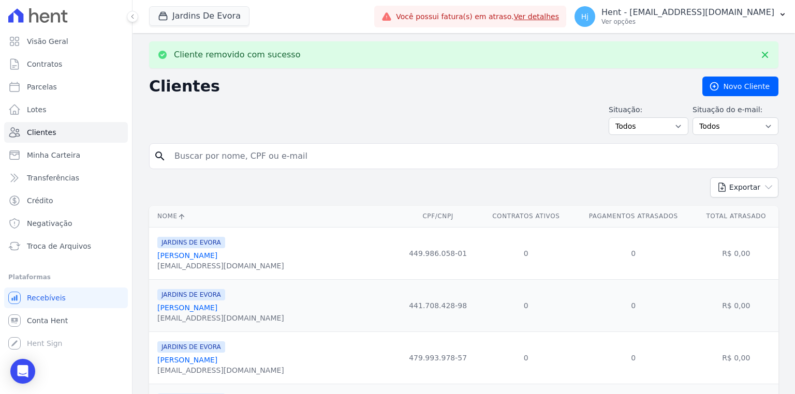
click at [200, 258] on link "[PERSON_NAME]" at bounding box center [187, 256] width 60 height 8
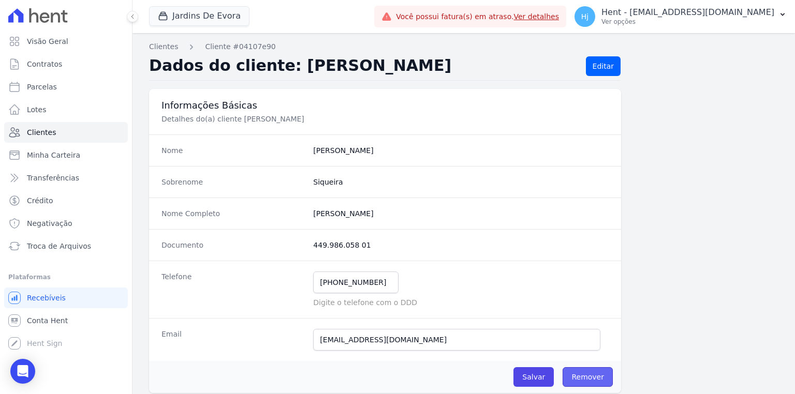
click at [590, 374] on link "Remover" at bounding box center [588, 378] width 50 height 20
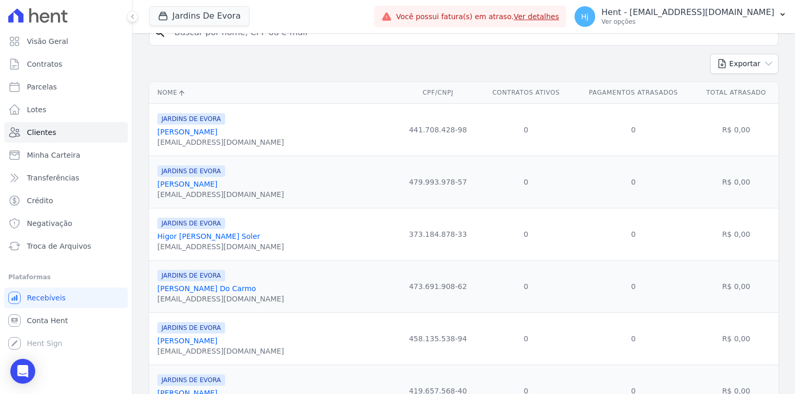
scroll to position [124, 0]
click at [200, 135] on link "[PERSON_NAME]" at bounding box center [187, 131] width 60 height 8
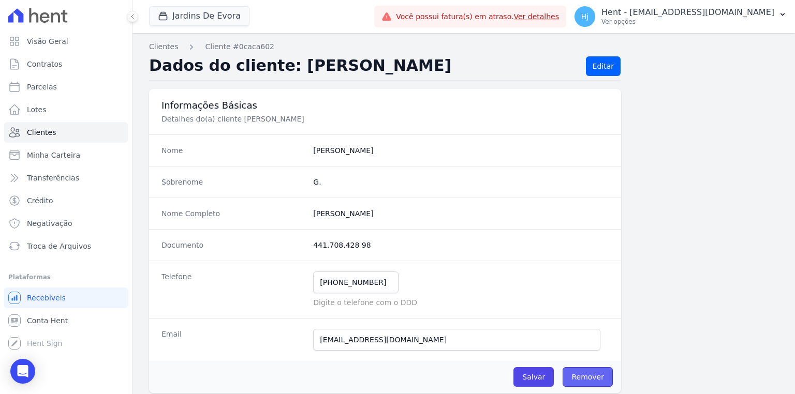
click at [589, 373] on link "Remover" at bounding box center [588, 378] width 50 height 20
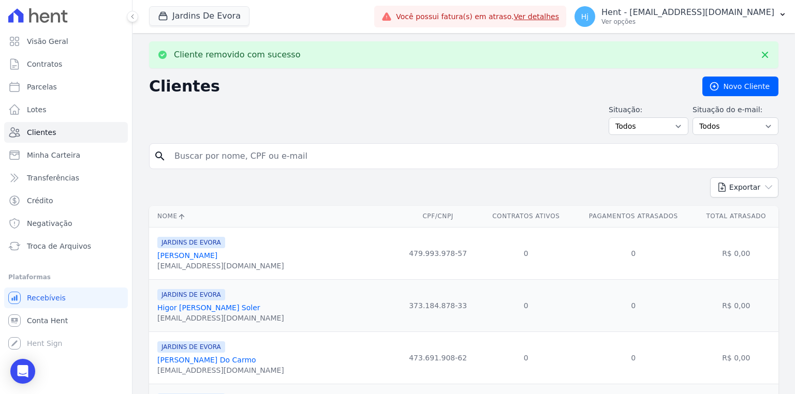
click at [204, 257] on link "[PERSON_NAME]" at bounding box center [187, 256] width 60 height 8
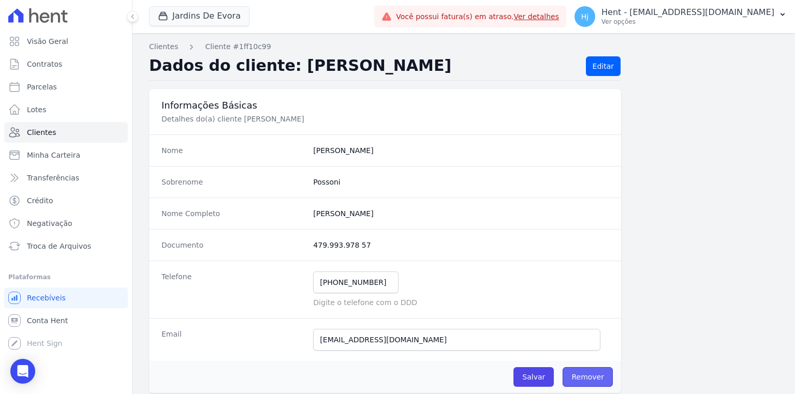
click at [591, 373] on link "Remover" at bounding box center [588, 378] width 50 height 20
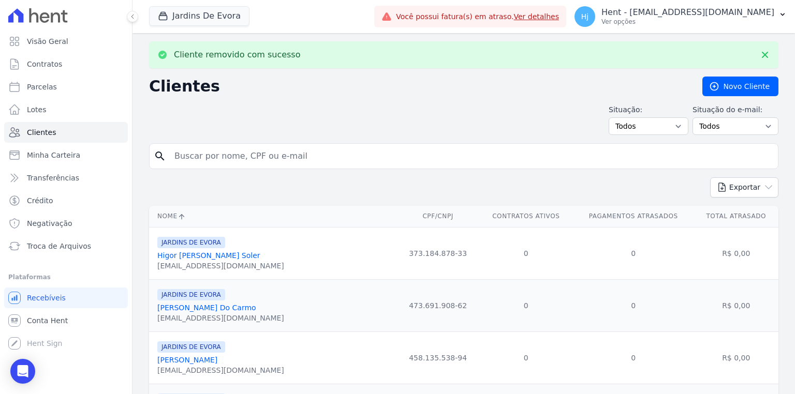
click at [194, 259] on link "Higor [PERSON_NAME] Soler" at bounding box center [208, 256] width 103 height 8
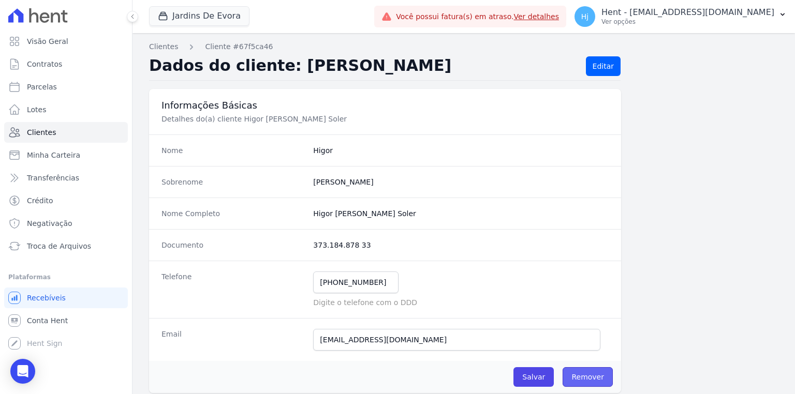
click at [596, 370] on link "Remover" at bounding box center [588, 378] width 50 height 20
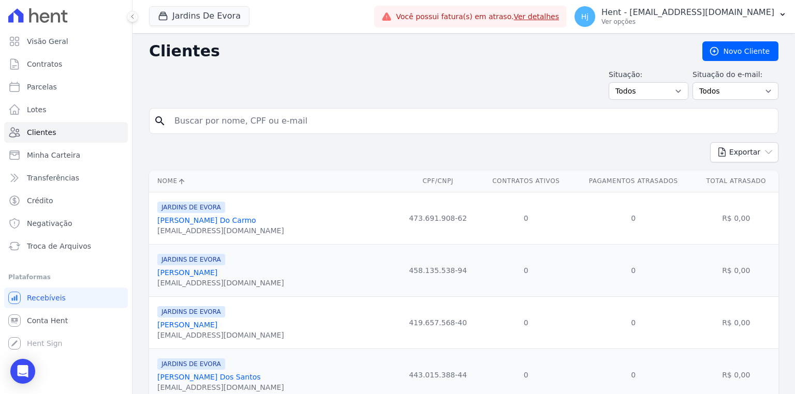
click at [197, 222] on link "[PERSON_NAME] Do Carmo" at bounding box center [206, 220] width 99 height 8
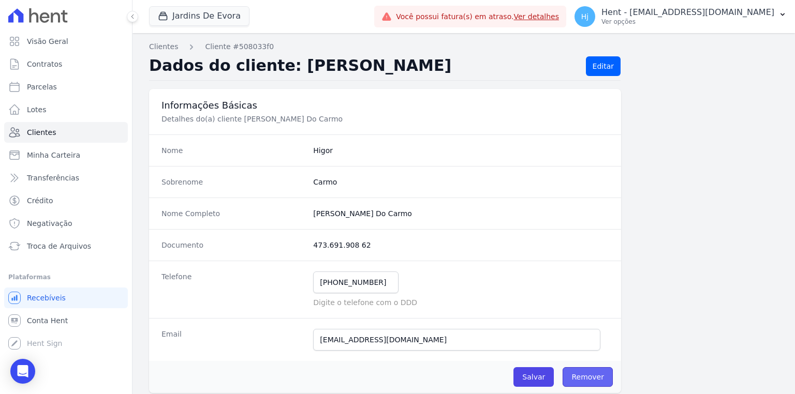
click at [602, 375] on link "Remover" at bounding box center [588, 378] width 50 height 20
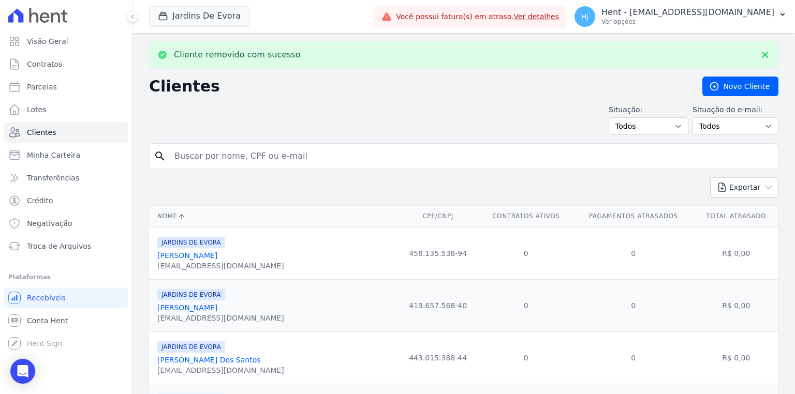
click at [174, 259] on link "[PERSON_NAME]" at bounding box center [187, 256] width 60 height 8
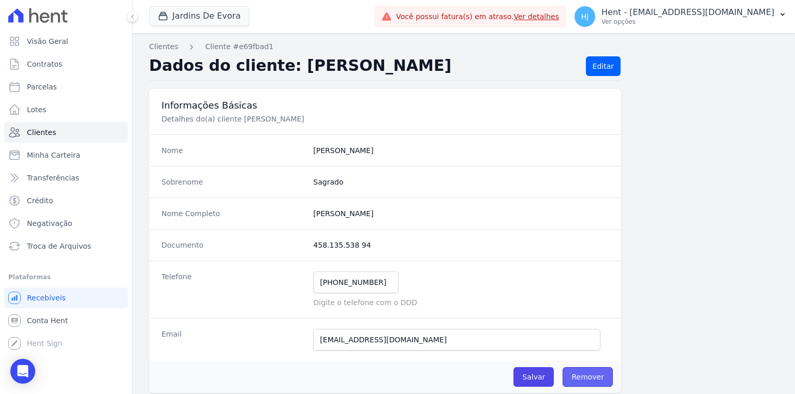
click at [595, 383] on link "Remover" at bounding box center [588, 378] width 50 height 20
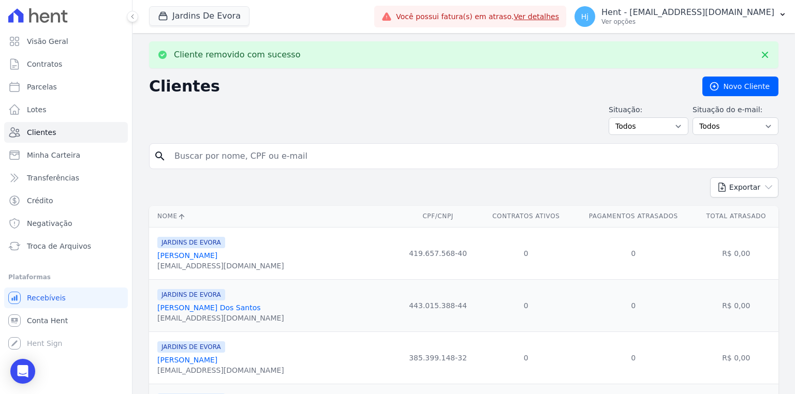
click at [197, 254] on link "[PERSON_NAME]" at bounding box center [187, 256] width 60 height 8
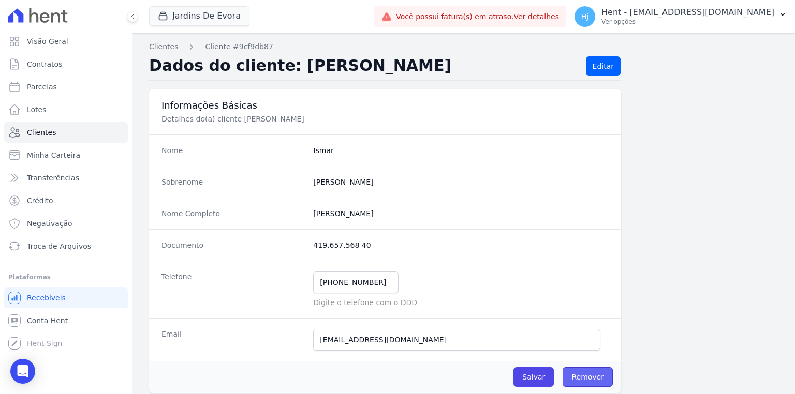
click at [597, 368] on link "Remover" at bounding box center [588, 378] width 50 height 20
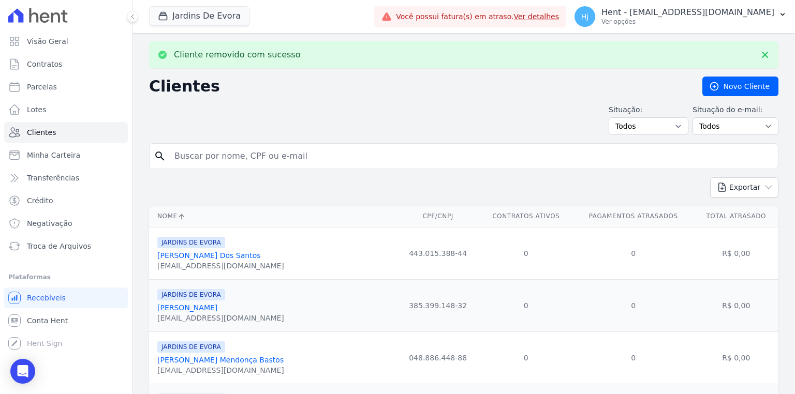
click at [167, 258] on link "[PERSON_NAME] Dos Santos" at bounding box center [209, 256] width 104 height 8
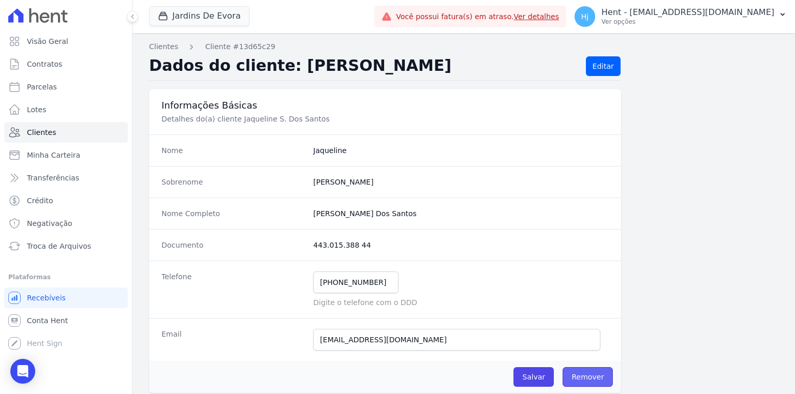
click at [599, 371] on link "Remover" at bounding box center [588, 378] width 50 height 20
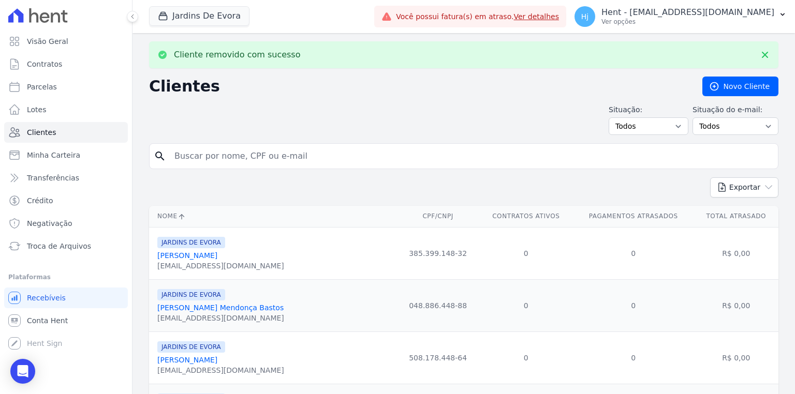
click at [197, 259] on link "[PERSON_NAME]" at bounding box center [187, 256] width 60 height 8
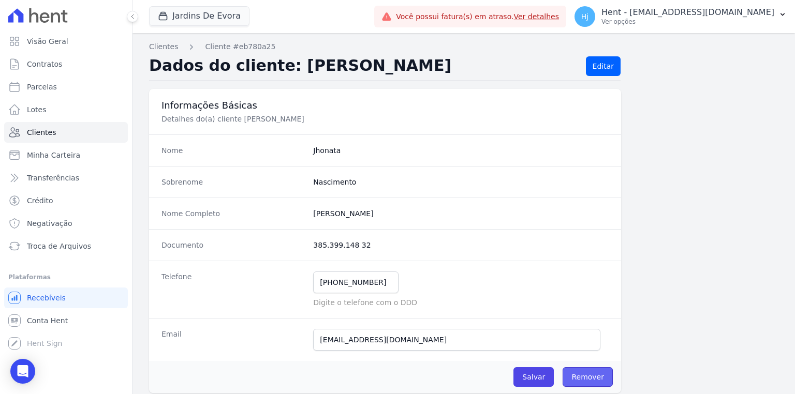
click at [584, 374] on link "Remover" at bounding box center [588, 378] width 50 height 20
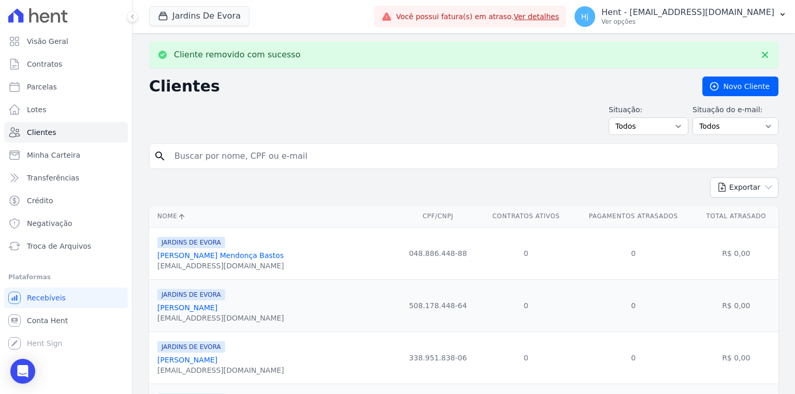
click at [199, 257] on link "[PERSON_NAME] Mendonça Bastos" at bounding box center [220, 256] width 126 height 8
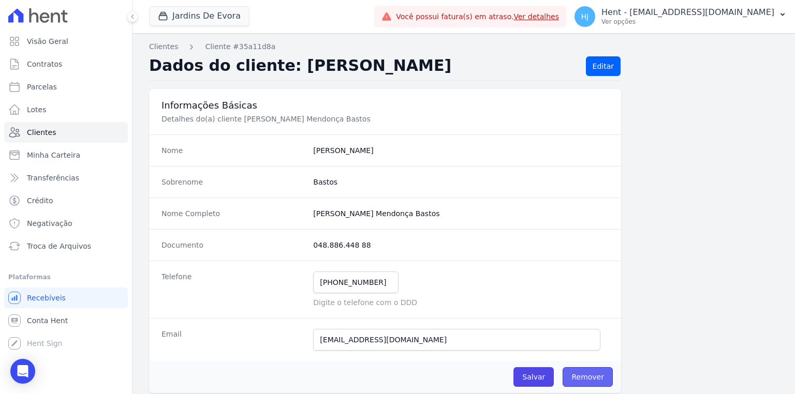
click at [578, 378] on link "Remover" at bounding box center [588, 378] width 50 height 20
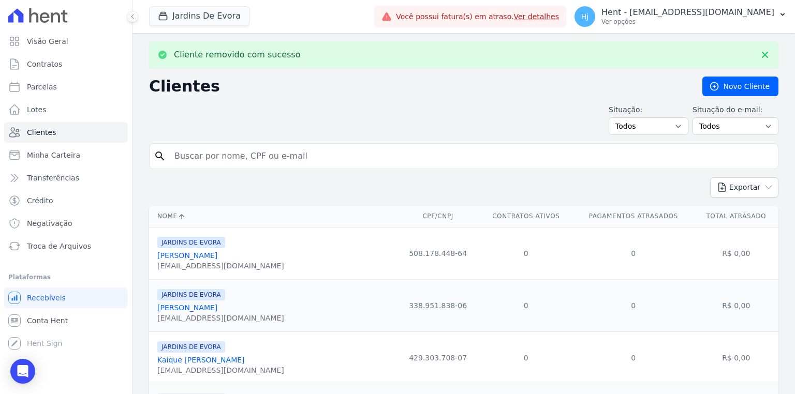
click at [171, 255] on link "[PERSON_NAME]" at bounding box center [187, 256] width 60 height 8
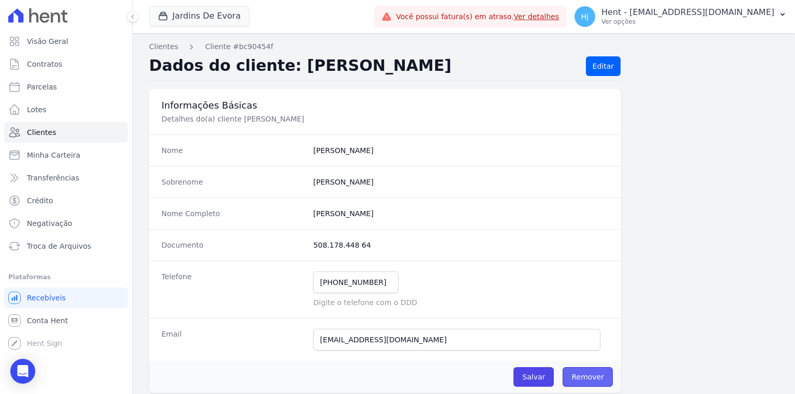
click at [589, 385] on link "Remover" at bounding box center [588, 378] width 50 height 20
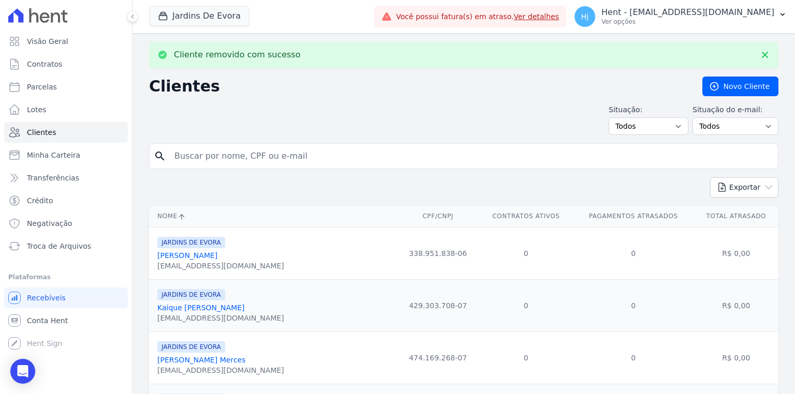
click at [176, 259] on link "[PERSON_NAME]" at bounding box center [187, 256] width 60 height 8
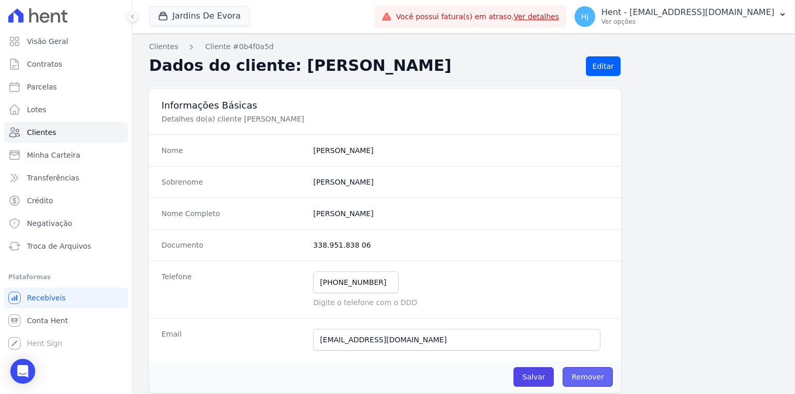
click at [590, 373] on link "Remover" at bounding box center [588, 378] width 50 height 20
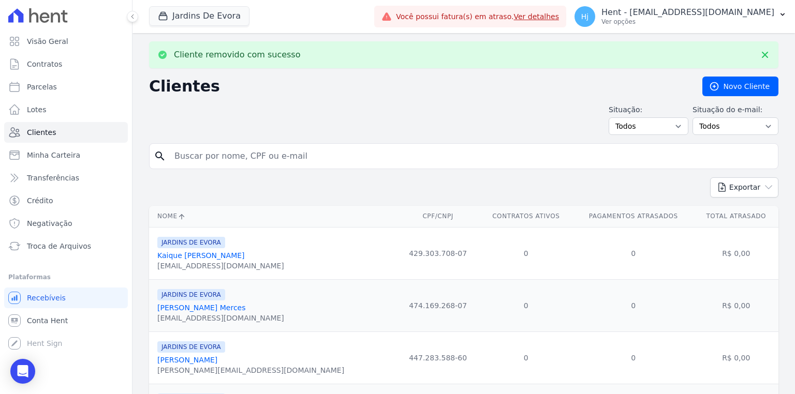
click at [218, 259] on link "Kaique [PERSON_NAME]" at bounding box center [200, 256] width 87 height 8
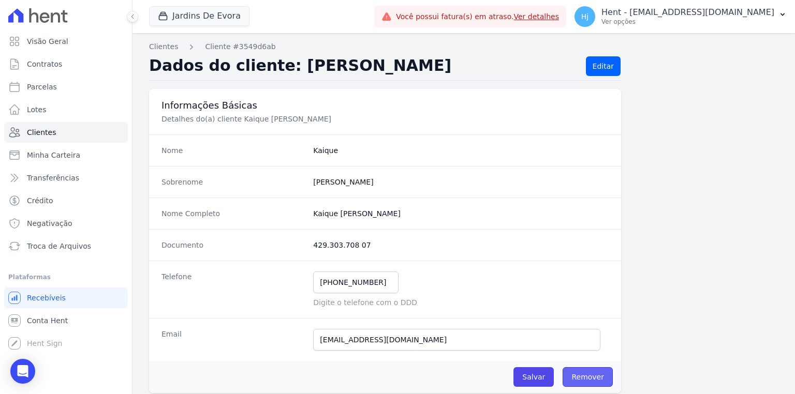
click at [582, 378] on link "Remover" at bounding box center [588, 378] width 50 height 20
click at [574, 373] on link "Remover" at bounding box center [588, 378] width 50 height 20
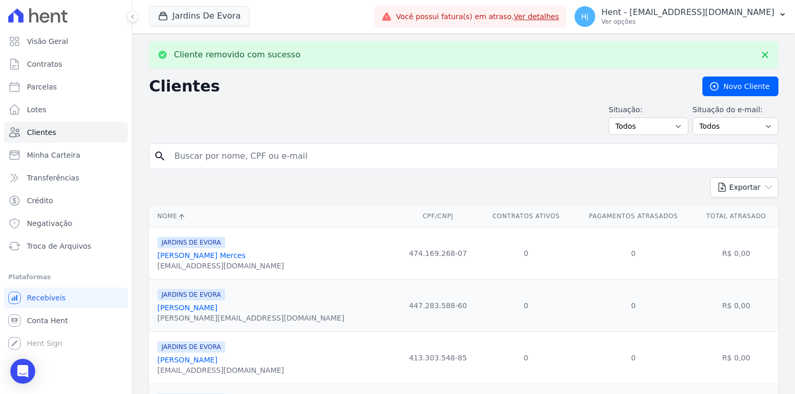
click at [174, 255] on link "[PERSON_NAME] Merces" at bounding box center [201, 256] width 89 height 8
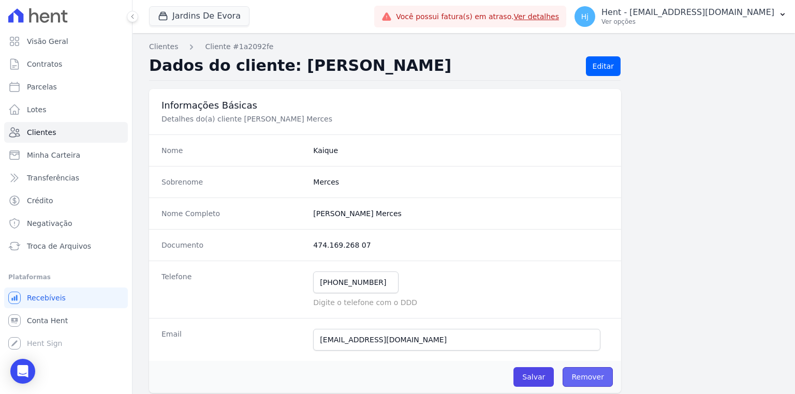
click at [580, 383] on link "Remover" at bounding box center [588, 378] width 50 height 20
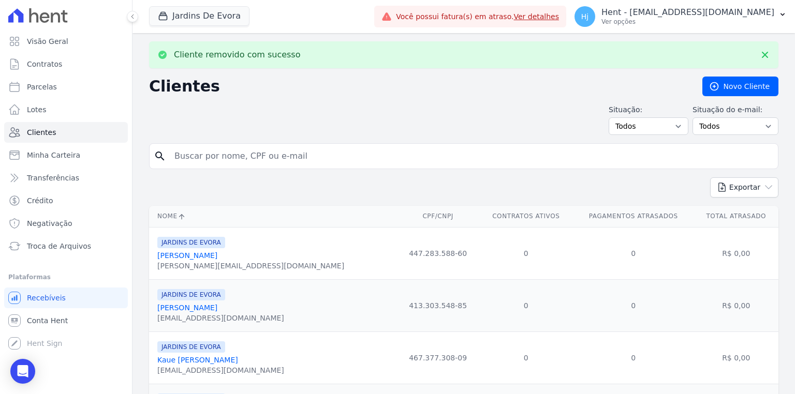
click at [202, 257] on link "[PERSON_NAME]" at bounding box center [187, 256] width 60 height 8
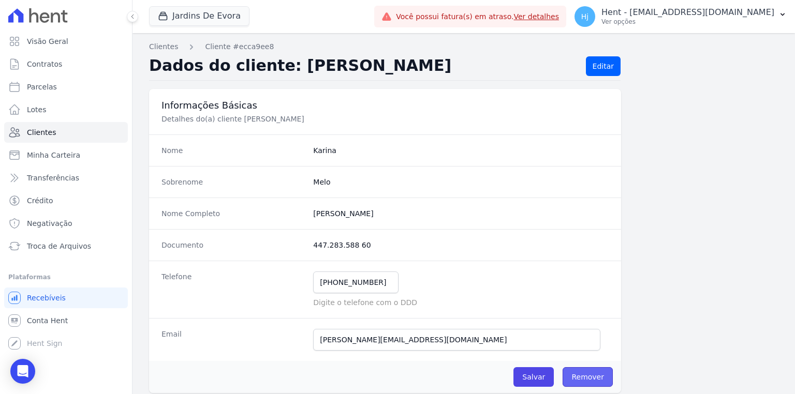
click at [582, 373] on link "Remover" at bounding box center [588, 378] width 50 height 20
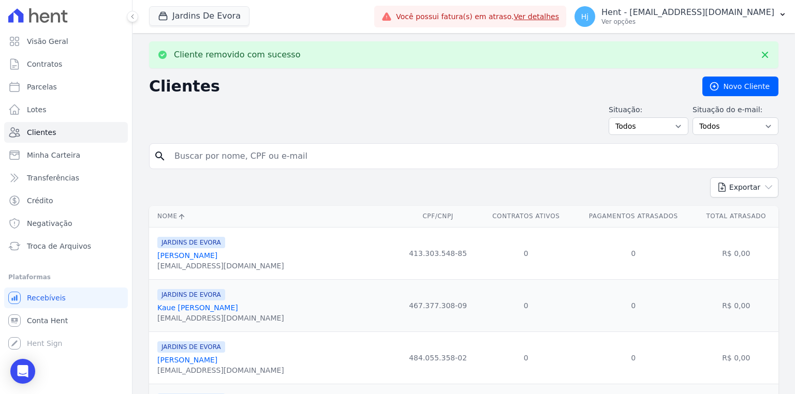
click at [217, 255] on link "[PERSON_NAME]" at bounding box center [187, 256] width 60 height 8
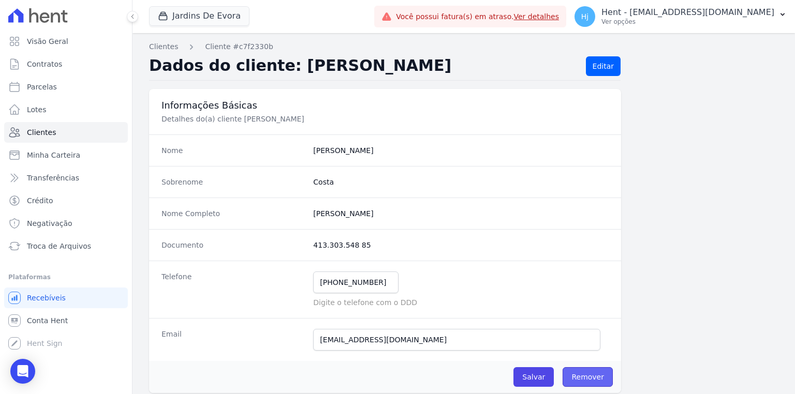
click at [580, 373] on link "Remover" at bounding box center [588, 378] width 50 height 20
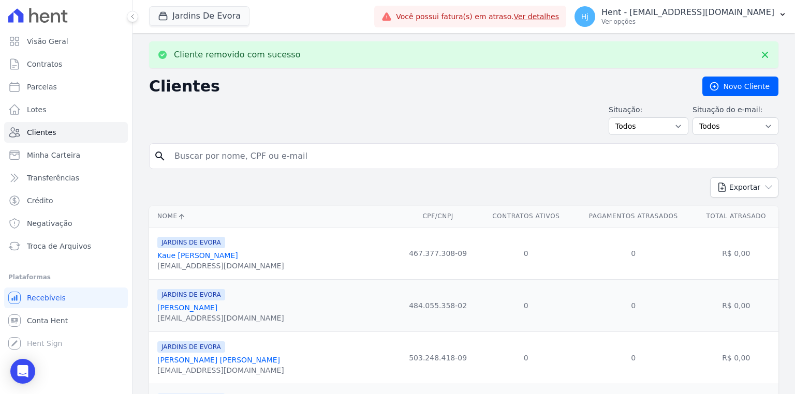
click at [200, 255] on link "Kaue [PERSON_NAME]" at bounding box center [197, 256] width 81 height 8
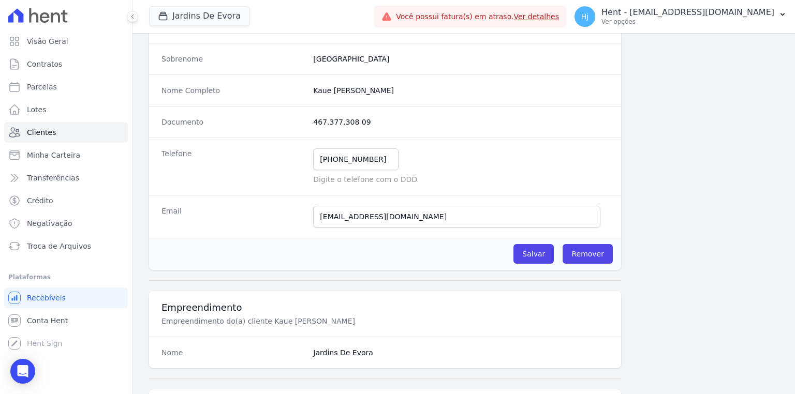
scroll to position [124, 0]
click at [591, 251] on link "Remover" at bounding box center [588, 253] width 50 height 20
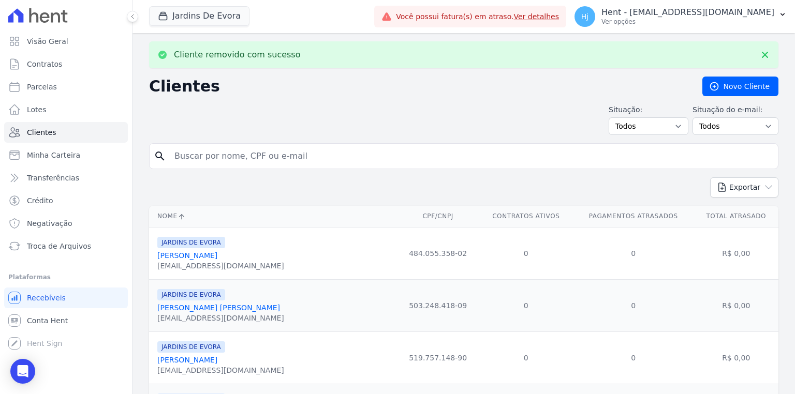
click at [196, 254] on link "[PERSON_NAME]" at bounding box center [187, 256] width 60 height 8
click at [217, 255] on link "[PERSON_NAME]" at bounding box center [187, 256] width 60 height 8
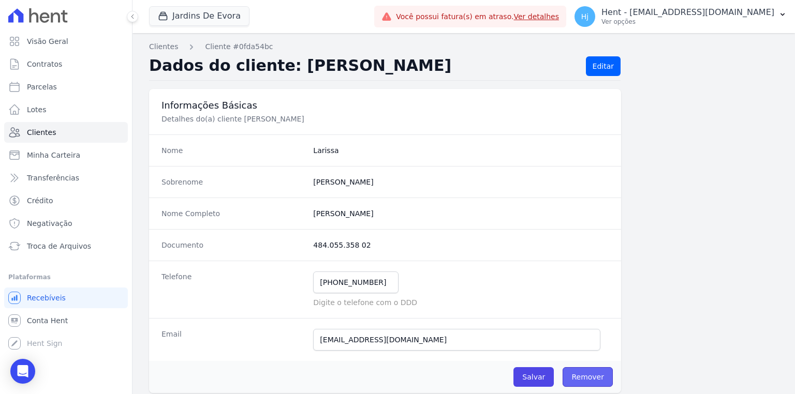
click at [576, 376] on link "Remover" at bounding box center [588, 378] width 50 height 20
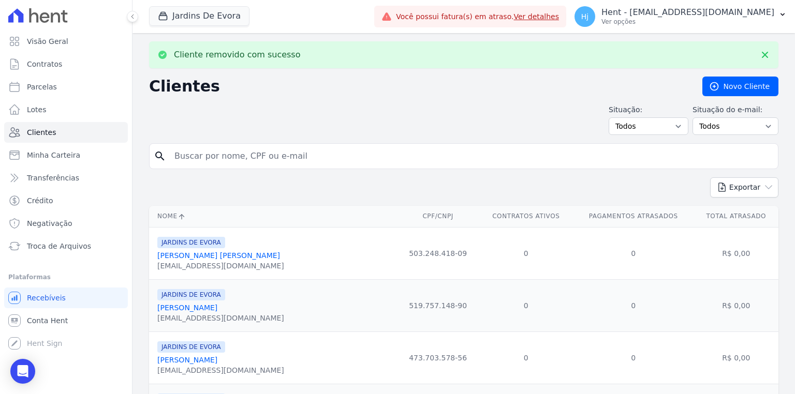
click at [186, 257] on link "[PERSON_NAME] [PERSON_NAME]" at bounding box center [218, 256] width 123 height 8
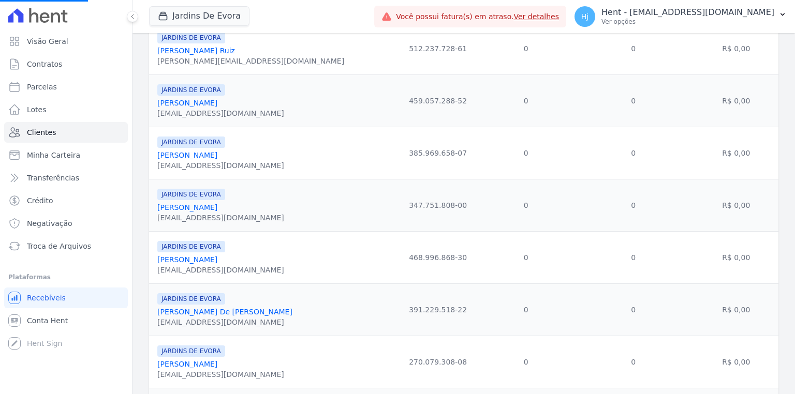
scroll to position [663, 0]
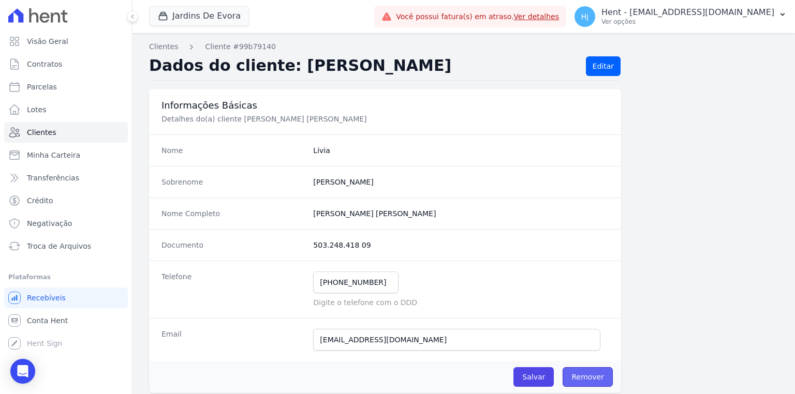
click at [580, 375] on link "Remover" at bounding box center [588, 378] width 50 height 20
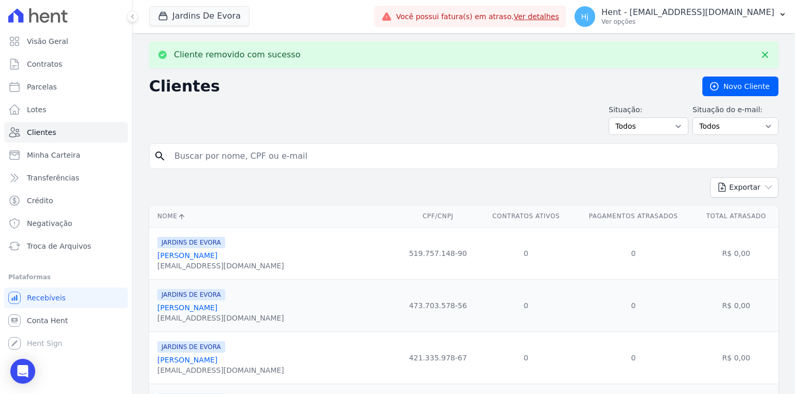
click at [210, 257] on link "[PERSON_NAME]" at bounding box center [187, 256] width 60 height 8
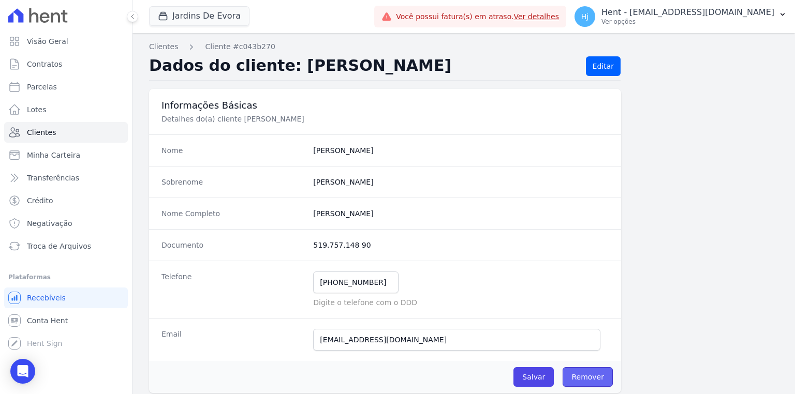
click at [577, 369] on link "Remover" at bounding box center [588, 378] width 50 height 20
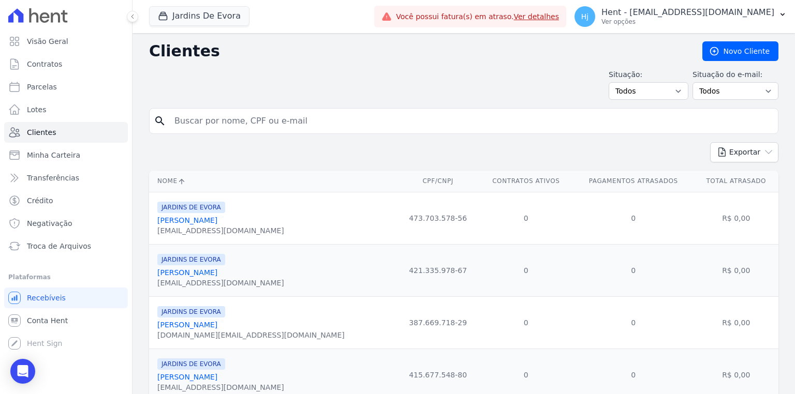
click at [210, 223] on link "[PERSON_NAME]" at bounding box center [187, 220] width 60 height 8
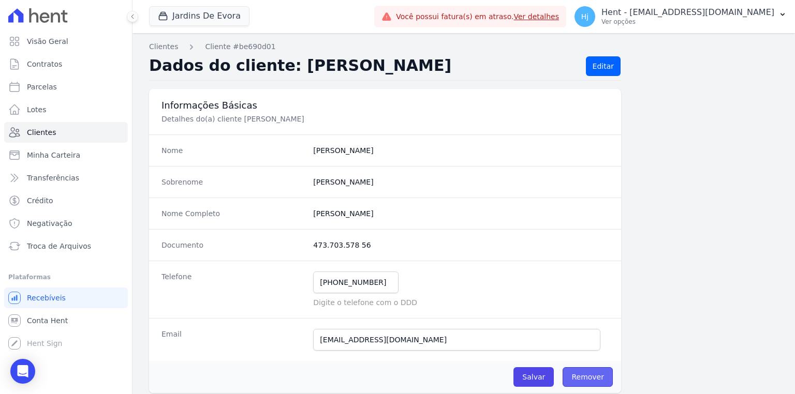
click at [605, 373] on link "Remover" at bounding box center [588, 378] width 50 height 20
